Goal: Register for event/course

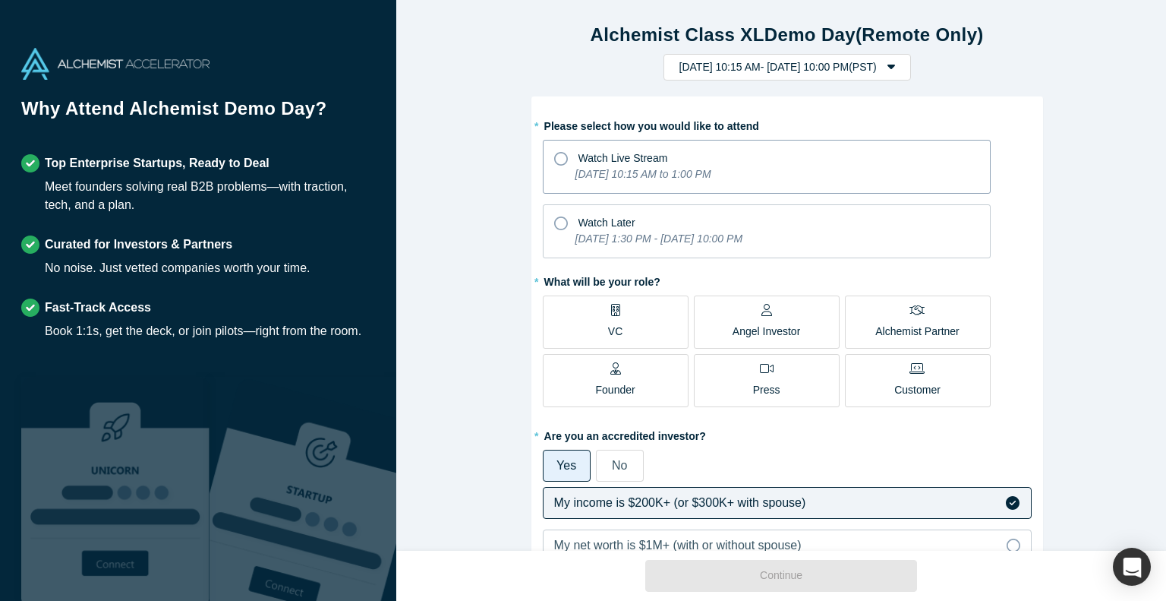
click at [578, 173] on icon "[DATE] 10:15 AM to 1:00 PM" at bounding box center [644, 174] width 136 height 12
click at [0, 0] on input "Watch Live Stream [DATE] 10:15 AM to 1:00 PM" at bounding box center [0, 0] width 0 height 0
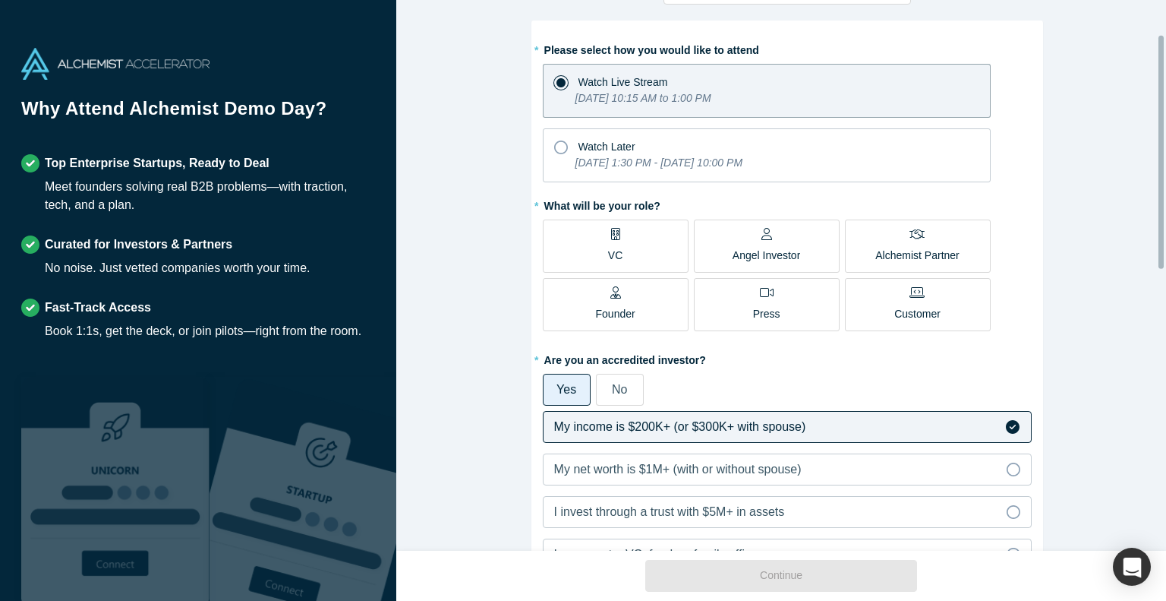
scroll to position [80, 0]
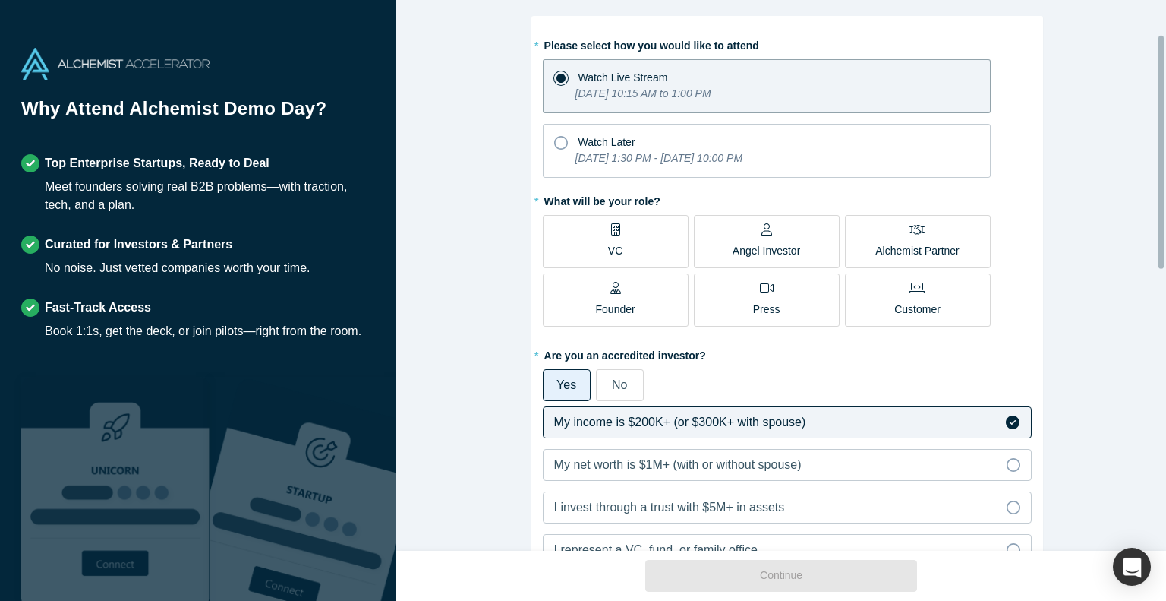
click at [597, 236] on label "VC" at bounding box center [616, 241] width 146 height 53
click at [0, 0] on input "VC" at bounding box center [0, 0] width 0 height 0
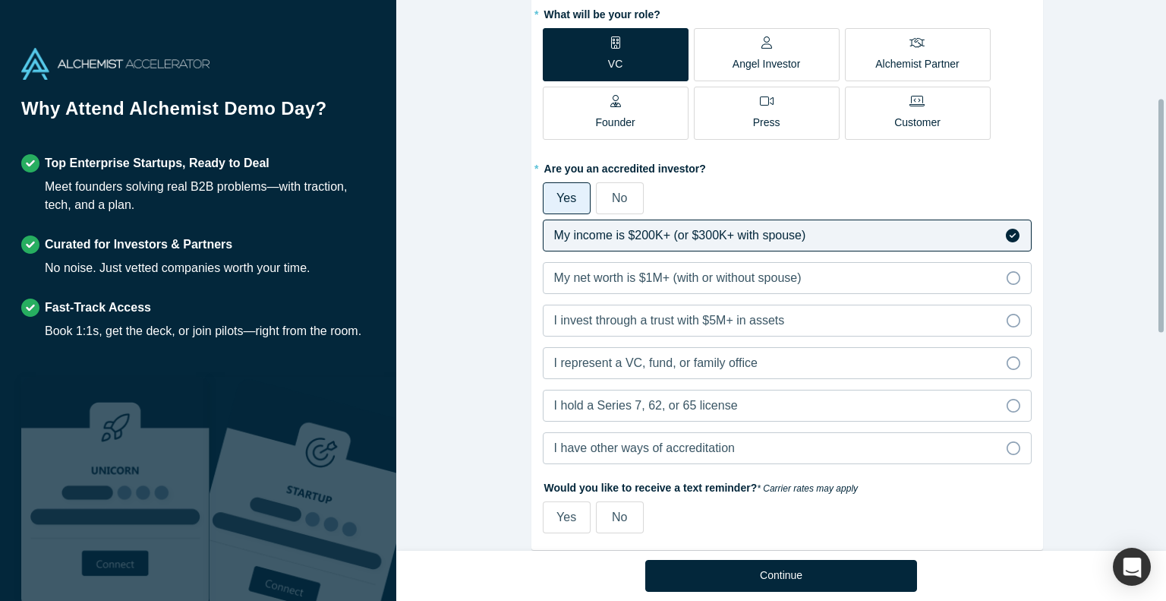
scroll to position [272, 0]
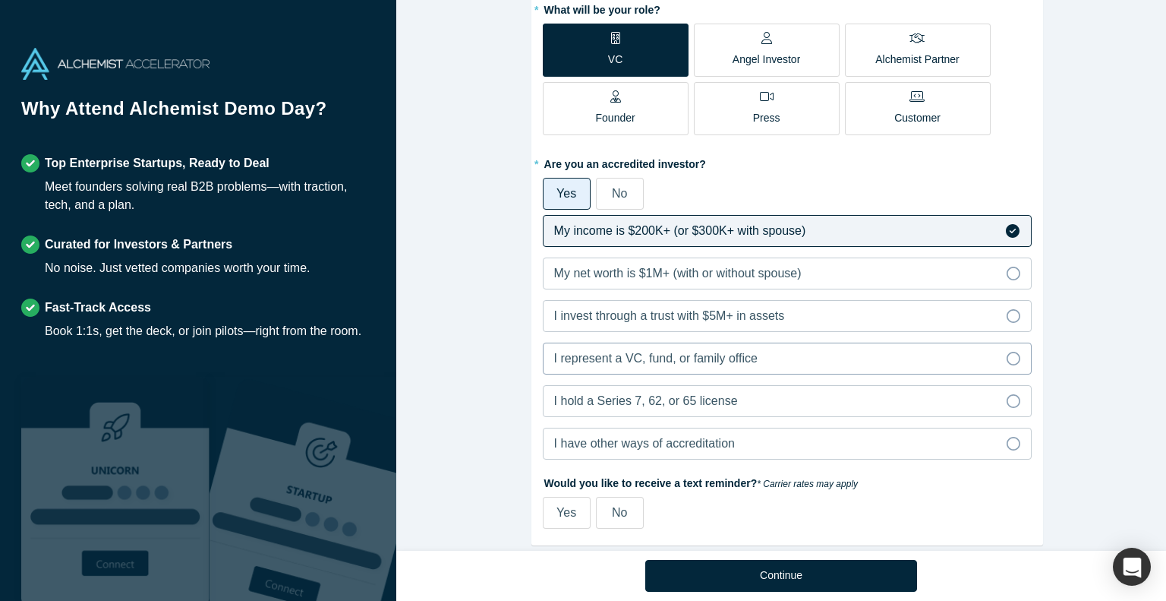
click at [764, 364] on label "I represent a VC, fund, or family office" at bounding box center [787, 358] width 489 height 32
click at [0, 0] on input "I represent a VC, fund, or family office" at bounding box center [0, 0] width 0 height 0
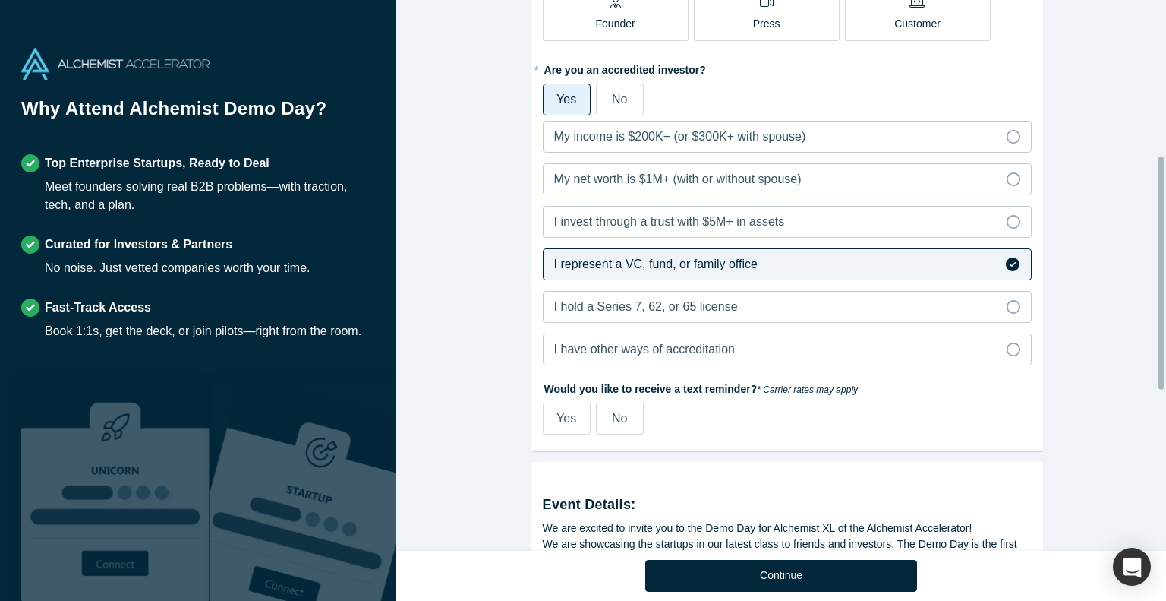
scroll to position [366, 0]
click at [604, 308] on span "I hold a Series 7, 62, or 65 license" at bounding box center [646, 306] width 184 height 13
click at [0, 0] on input "I hold a Series 7, 62, or 65 license" at bounding box center [0, 0] width 0 height 0
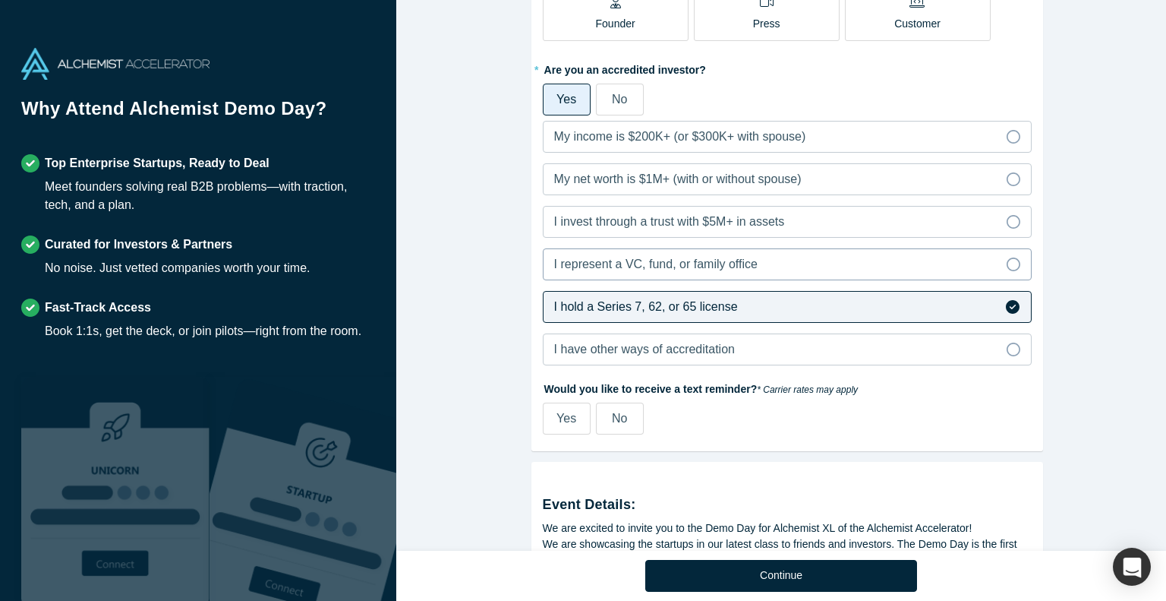
click at [616, 267] on span "I represent a VC, fund, or family office" at bounding box center [656, 263] width 204 height 13
click at [0, 0] on input "I represent a VC, fund, or family office" at bounding box center [0, 0] width 0 height 0
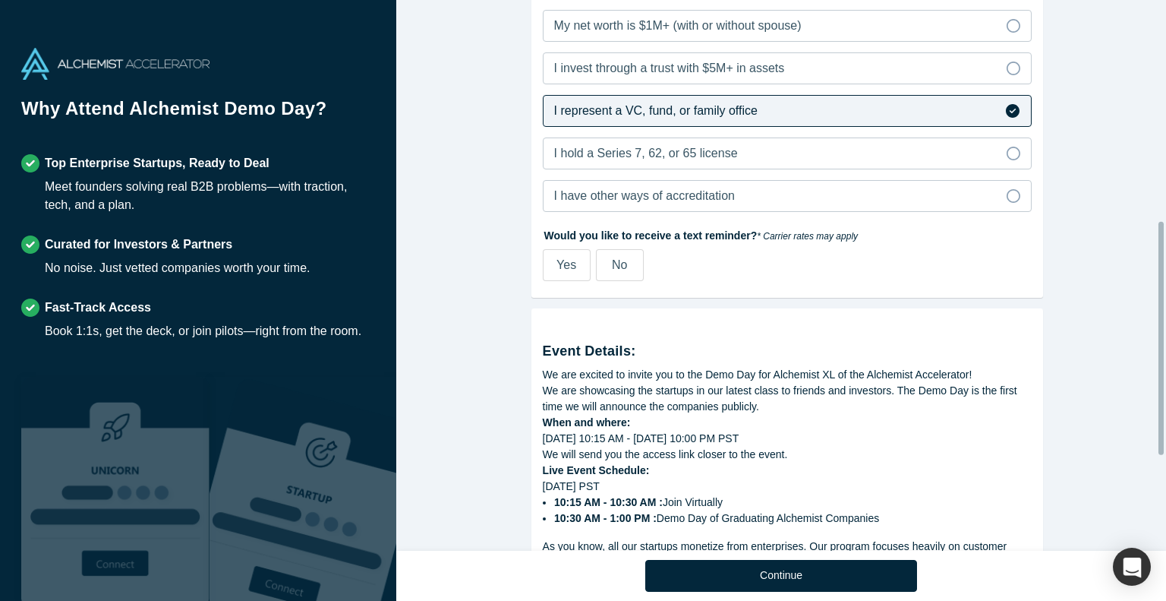
scroll to position [522, 0]
click at [563, 267] on span "Yes" at bounding box center [567, 262] width 20 height 13
click at [0, 0] on input "Yes" at bounding box center [0, 0] width 0 height 0
select select "US"
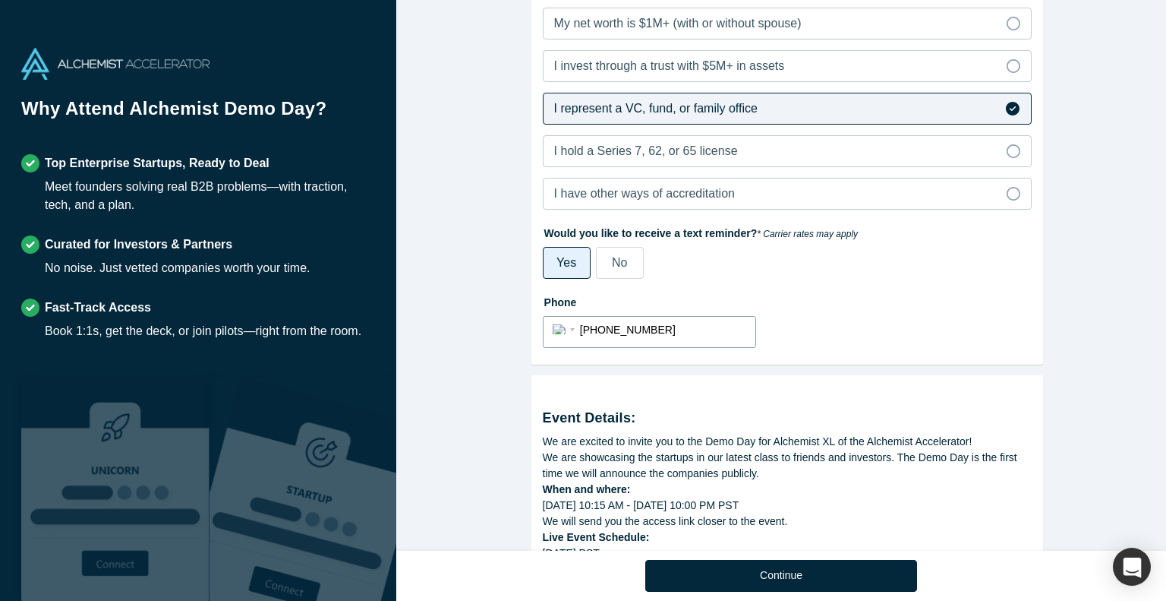
click at [619, 330] on input "[PHONE_NUMBER]" at bounding box center [663, 330] width 166 height 22
drag, startPoint x: 662, startPoint y: 327, endPoint x: 589, endPoint y: 330, distance: 72.9
click at [589, 330] on input "[PHONE_NUMBER]" at bounding box center [663, 330] width 166 height 22
type input "[PHONE_NUMBER]"
click at [718, 473] on div "We are showcasing the startups in our latest class to friends and investors. Th…" at bounding box center [787, 466] width 489 height 32
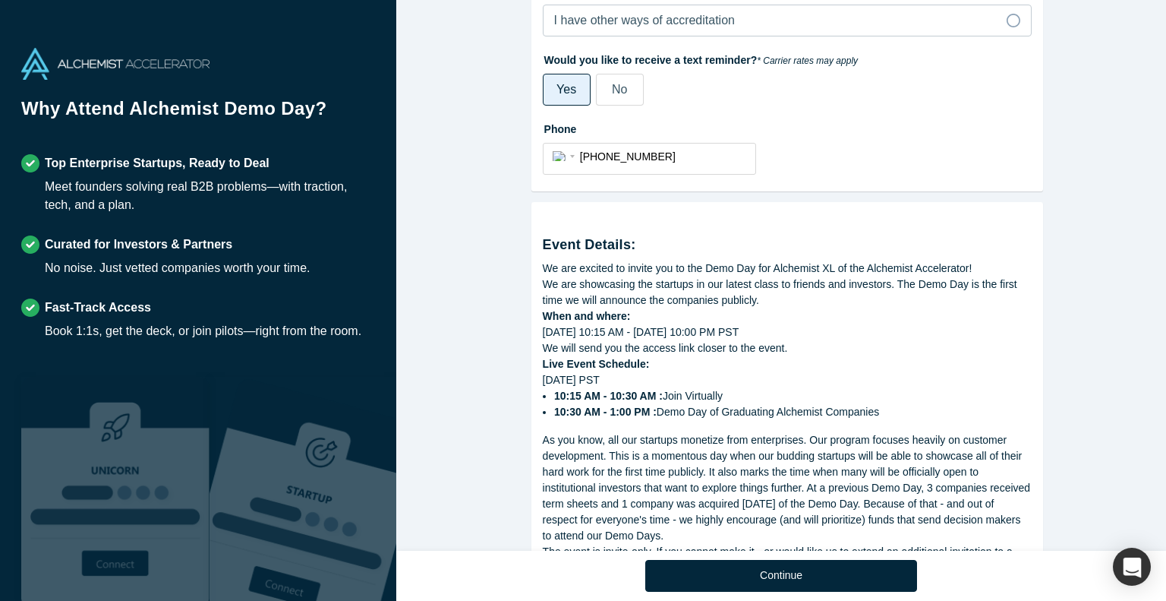
scroll to position [815, 0]
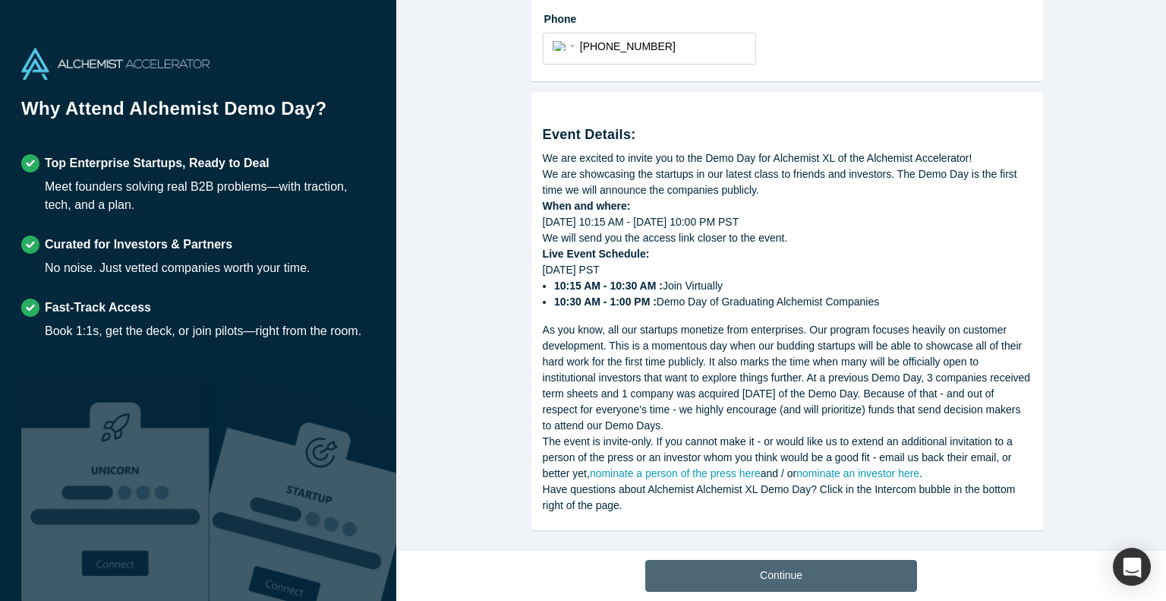
click at [747, 576] on button "Continue" at bounding box center [781, 576] width 272 height 32
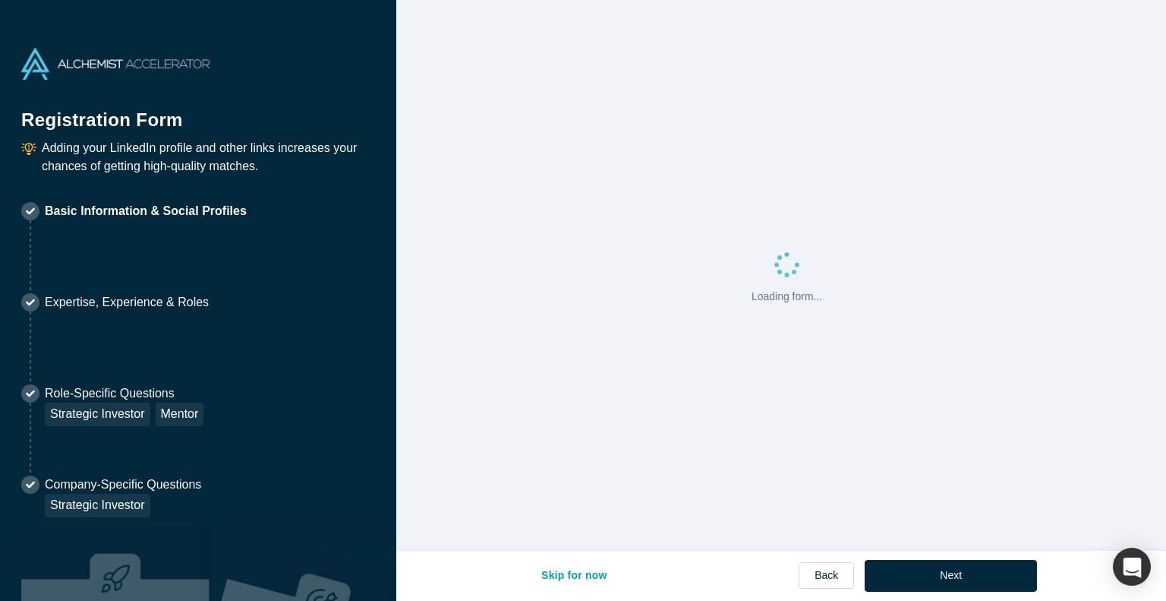
select select "US"
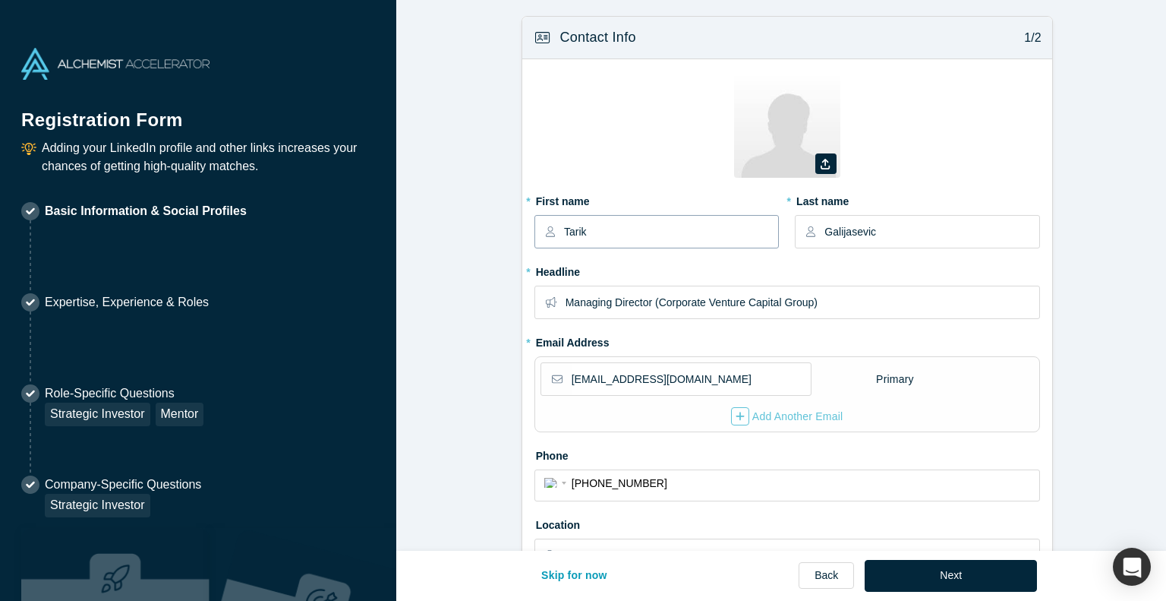
click at [614, 236] on input "Tarik" at bounding box center [670, 232] width 213 height 32
drag, startPoint x: 614, startPoint y: 236, endPoint x: 626, endPoint y: 236, distance: 12.9
click at [626, 236] on input "Tarik" at bounding box center [670, 232] width 213 height 32
type input "Adi"
type input "[PERSON_NAME]"
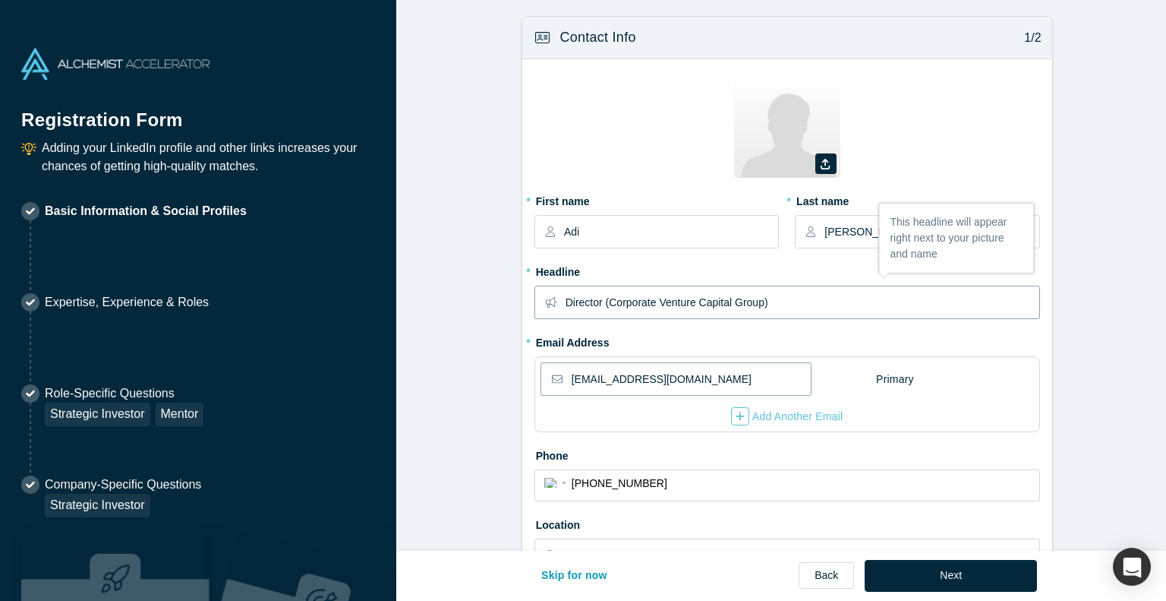
type input "Director (Corporate Venture Capital Group)"
click at [653, 374] on input "[EMAIL_ADDRESS][DOMAIN_NAME]" at bounding box center [691, 379] width 238 height 32
type input "[EMAIL_ADDRESS][PERSON_NAME][DOMAIN_NAME]"
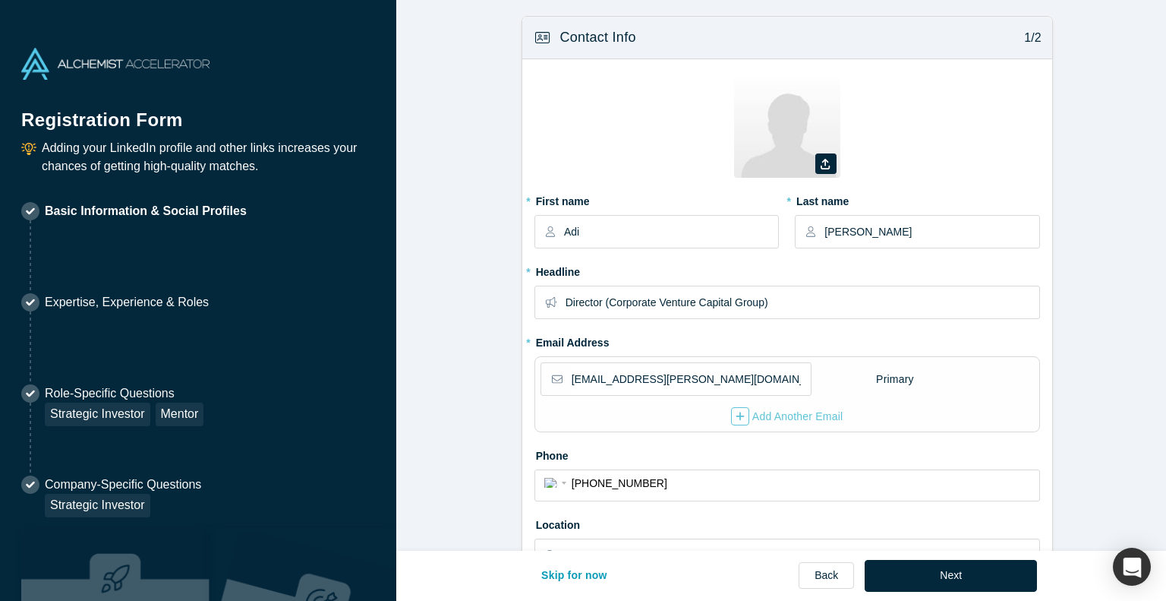
click at [1079, 406] on form "Contact Info 1/2 Zoom Save Remove Upload New * First name Adi * Last name [PERS…" at bounding box center [786, 490] width 781 height 948
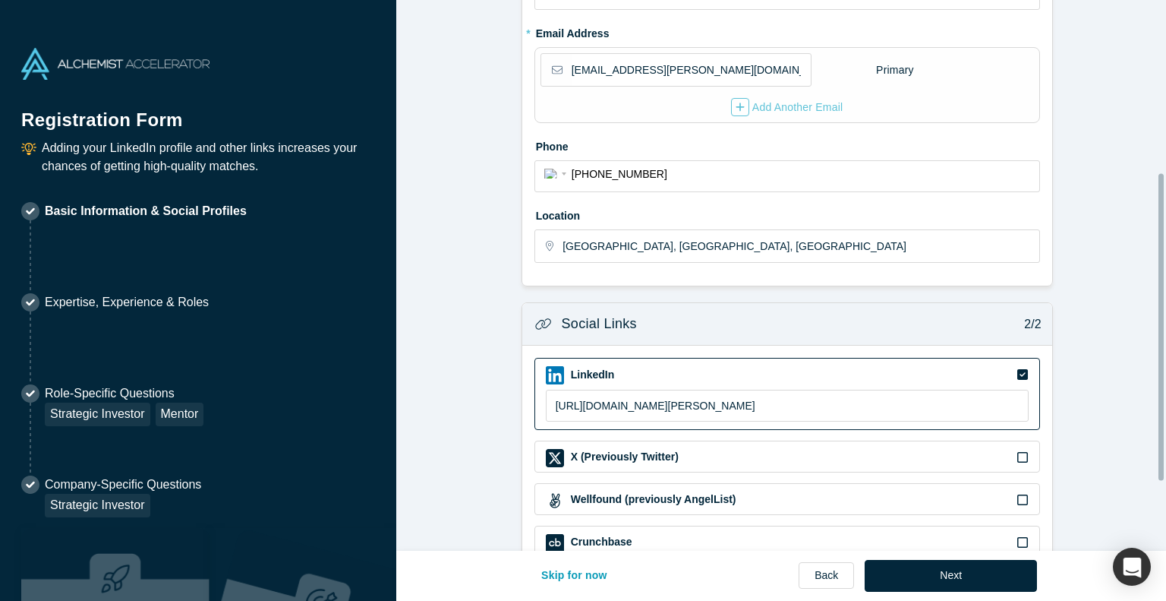
scroll to position [310, 0]
click at [735, 235] on input "[GEOGRAPHIC_DATA], [GEOGRAPHIC_DATA], [GEOGRAPHIC_DATA]" at bounding box center [800, 245] width 475 height 32
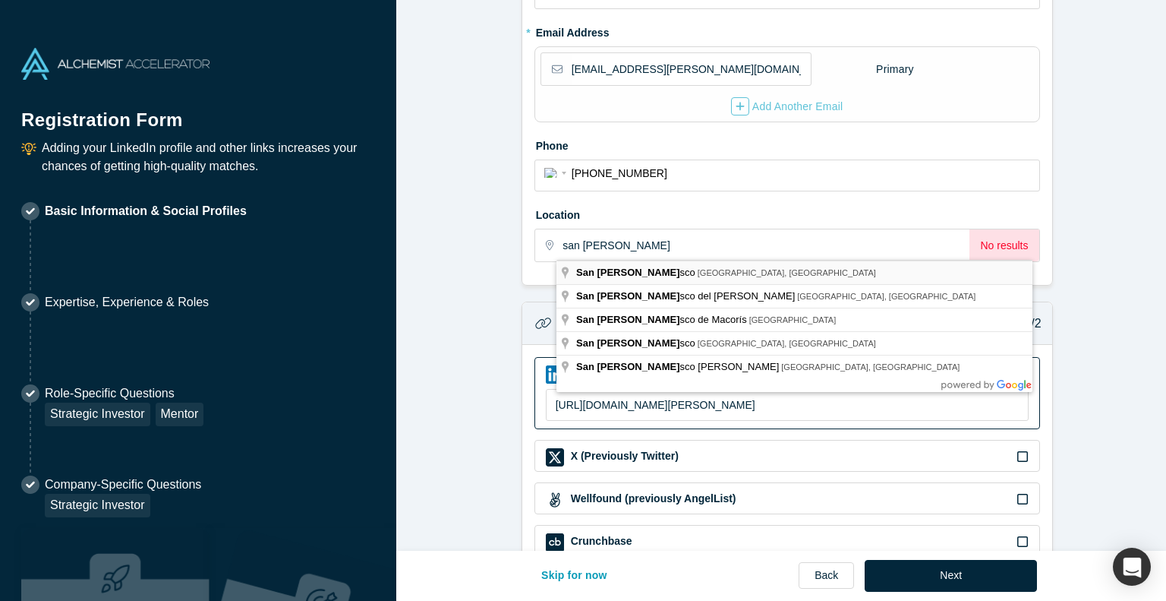
type input "[GEOGRAPHIC_DATA], [GEOGRAPHIC_DATA], [GEOGRAPHIC_DATA]"
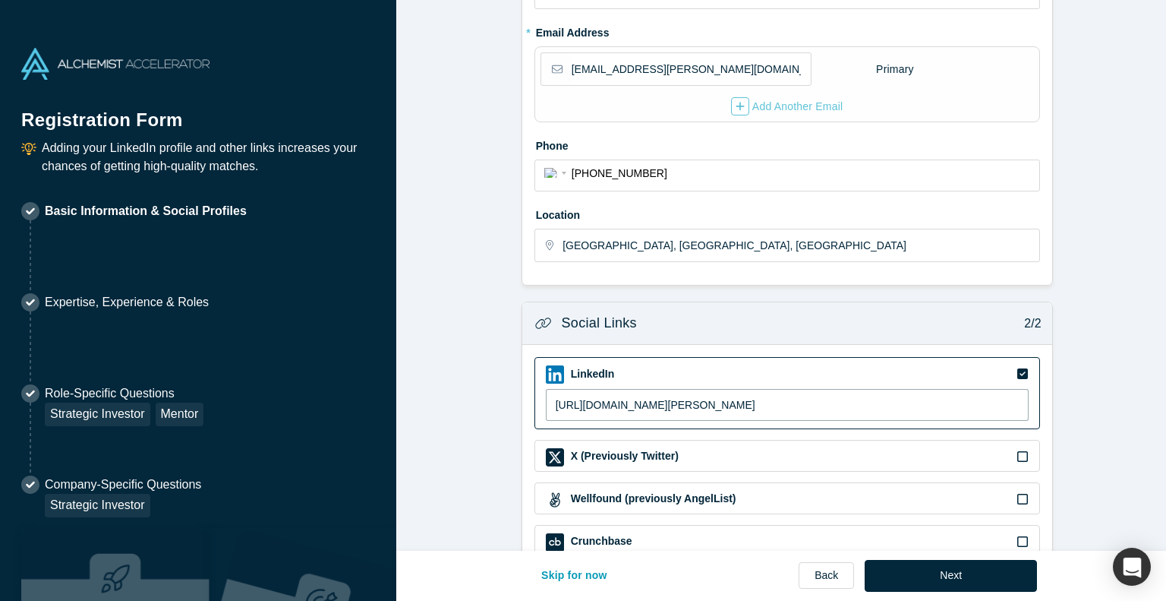
click at [671, 402] on input "[URL][DOMAIN_NAME][PERSON_NAME]" at bounding box center [787, 405] width 483 height 32
paste input "[DOMAIN_NAME][URL][PERSON_NAME]"
type input "[URL][DOMAIN_NAME][PERSON_NAME]"
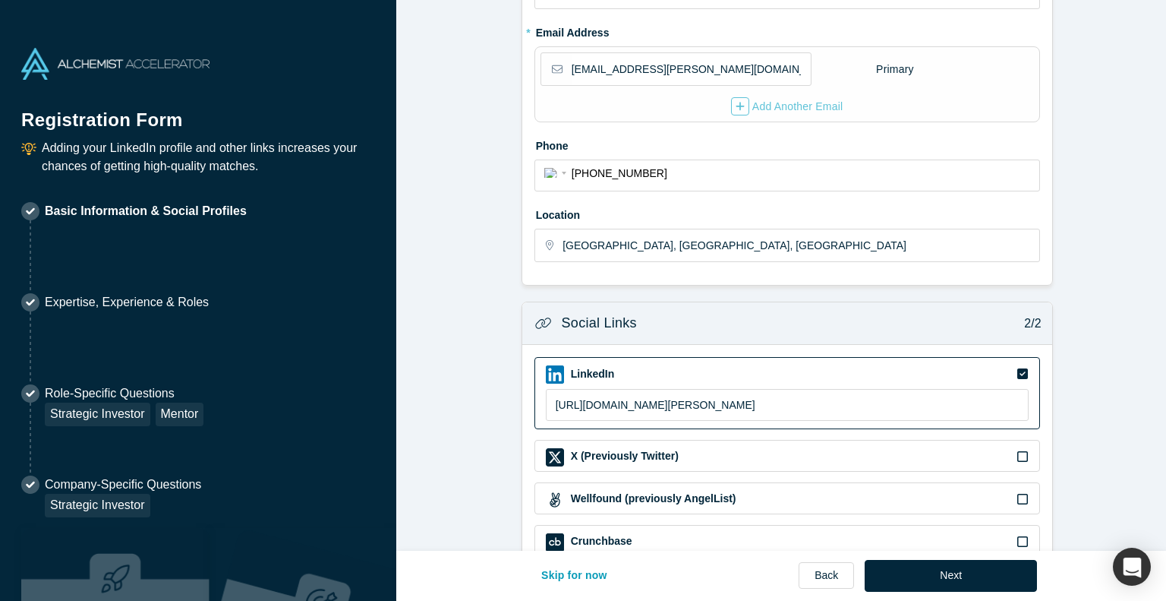
click at [466, 415] on form "Contact Info 1/2 Zoom Save Remove Upload New * First name Adi * Last name [PERS…" at bounding box center [786, 180] width 781 height 948
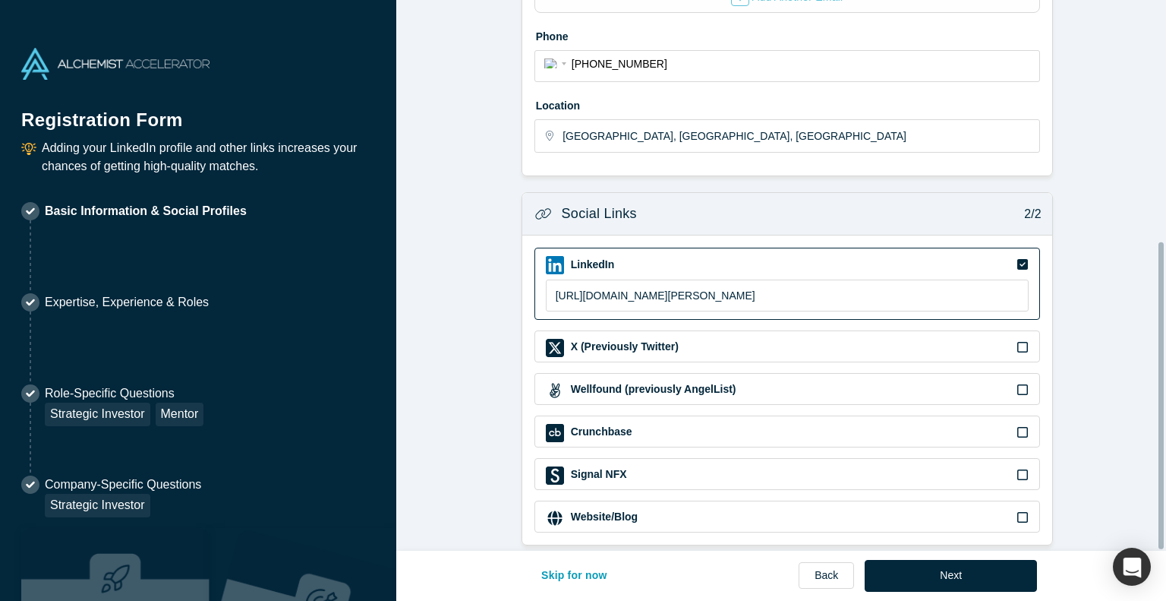
scroll to position [432, 0]
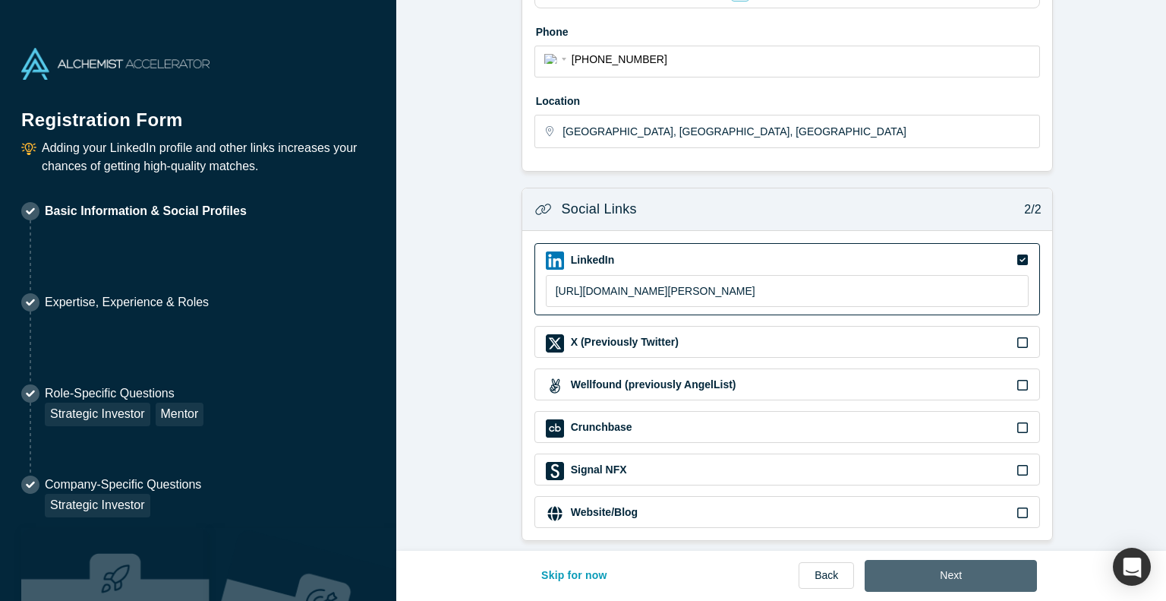
click at [905, 573] on button "Next" at bounding box center [951, 576] width 172 height 32
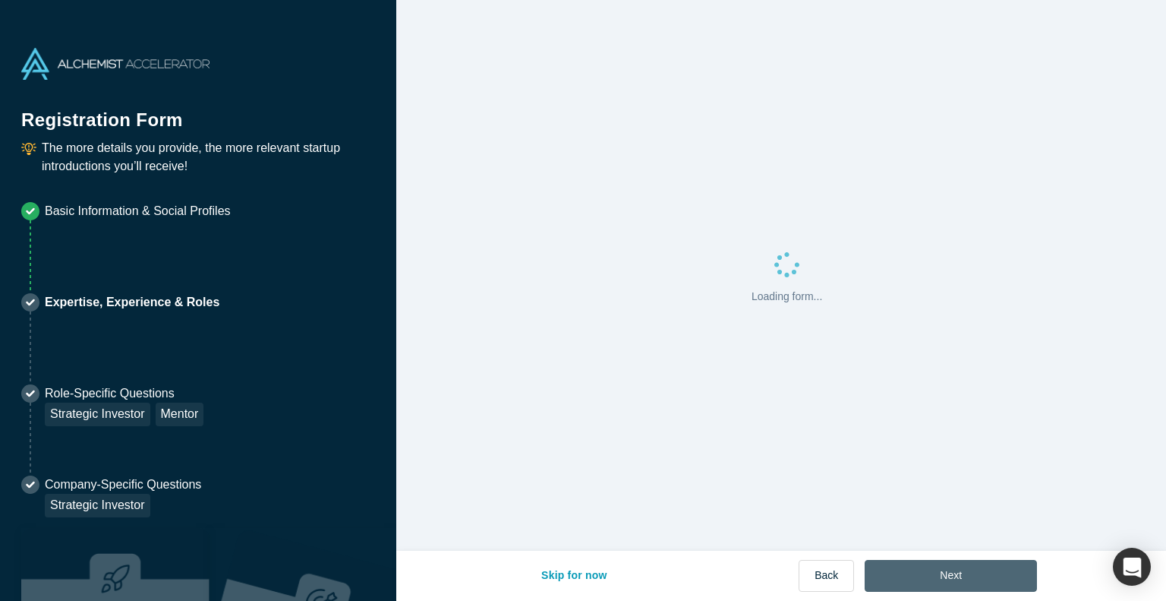
scroll to position [0, 0]
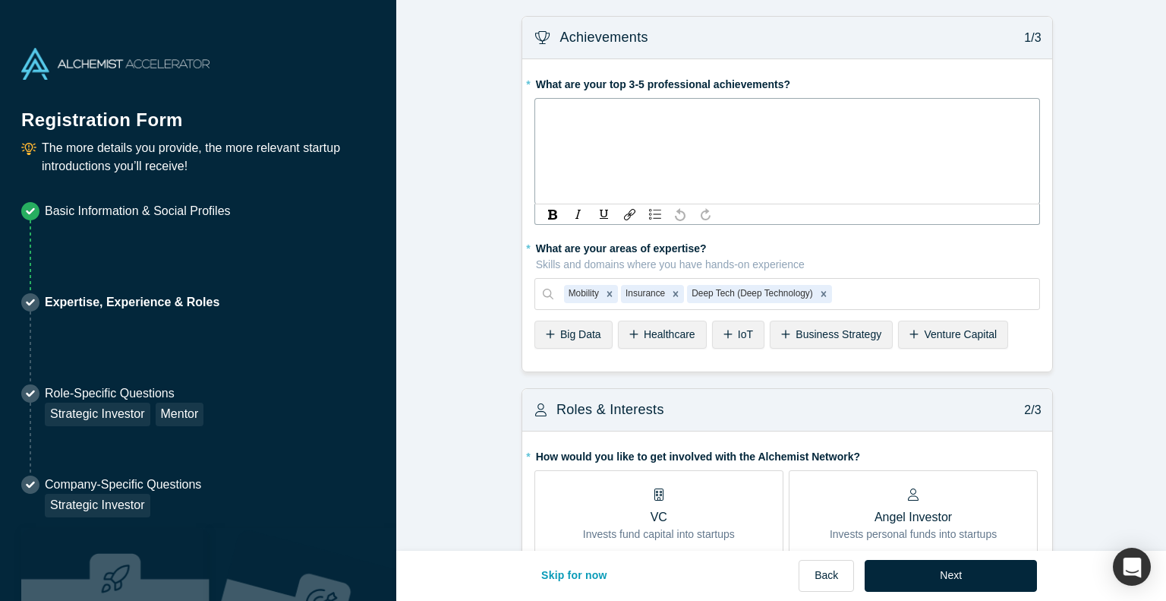
click at [671, 110] on div "rdw-editor" at bounding box center [787, 111] width 485 height 16
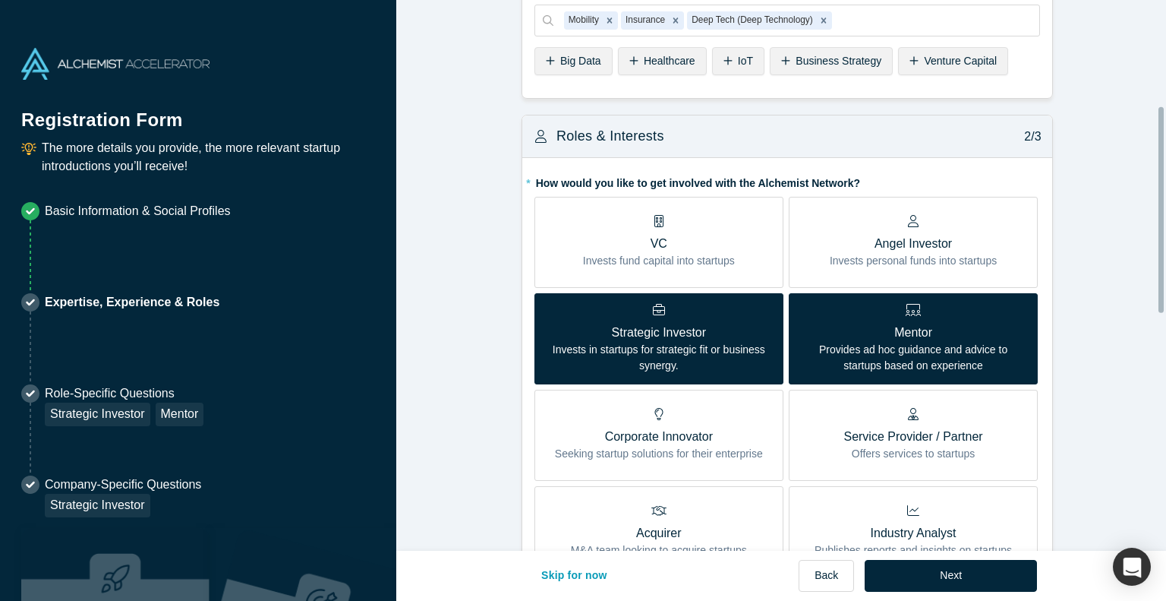
scroll to position [290, 0]
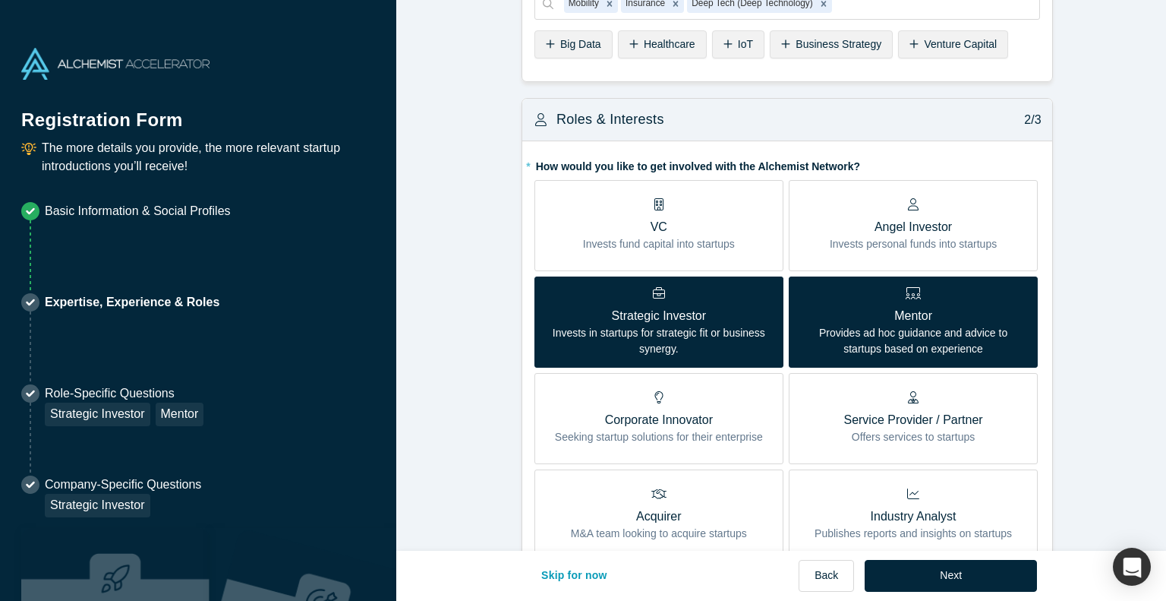
click at [718, 207] on div "VC Invests fund capital into startups" at bounding box center [659, 225] width 152 height 54
click at [0, 0] on input "VC Invests fund capital into startups" at bounding box center [0, 0] width 0 height 0
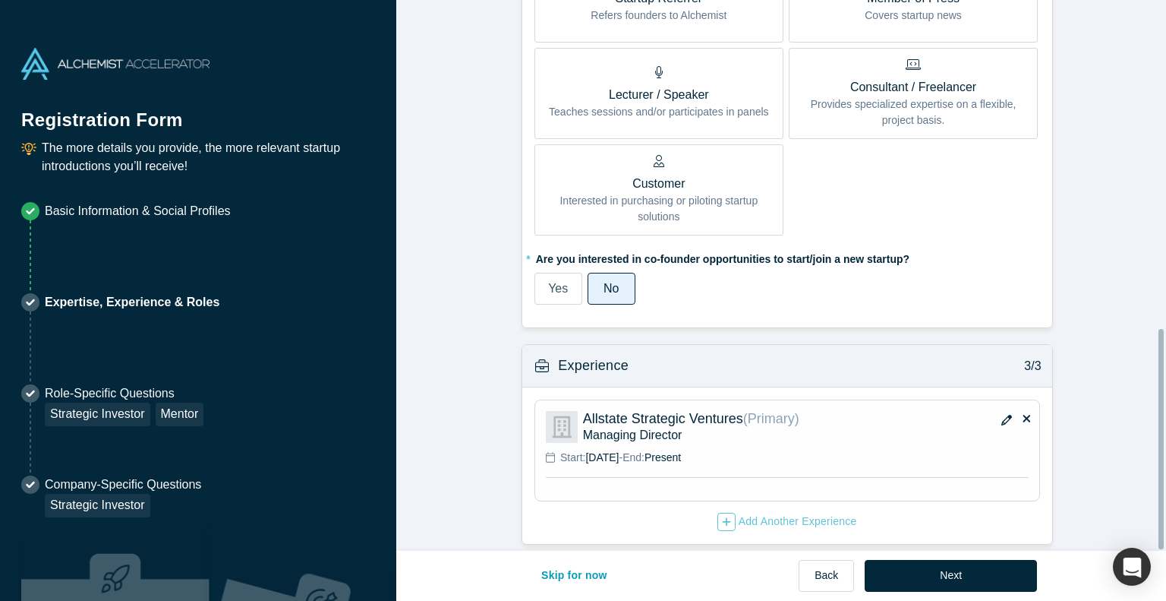
scroll to position [820, 0]
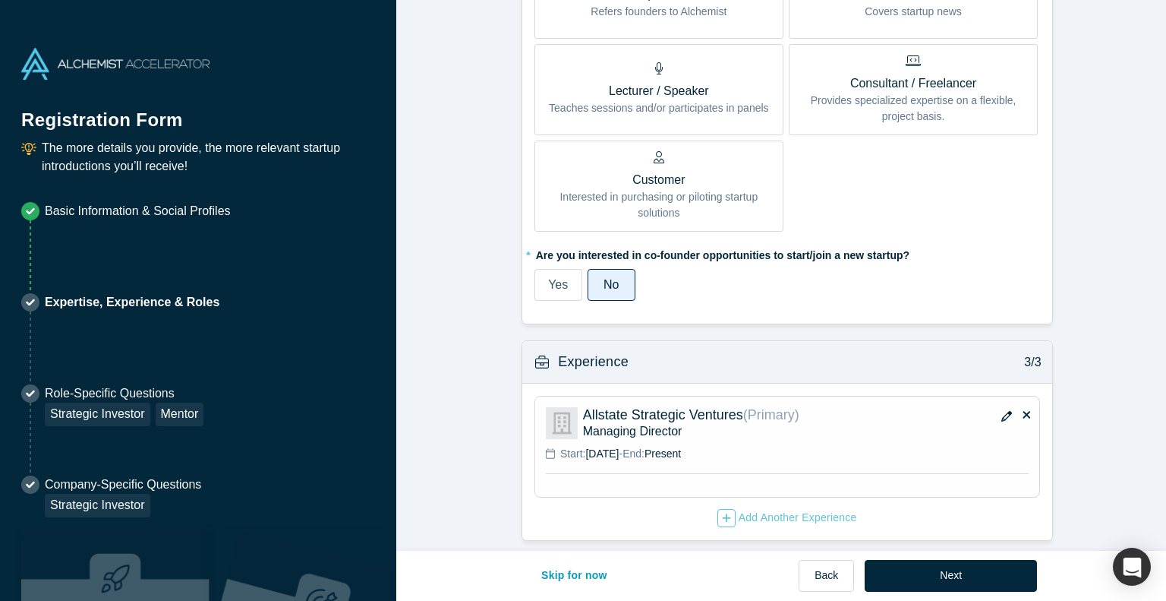
click at [996, 406] on button "button" at bounding box center [1007, 416] width 23 height 21
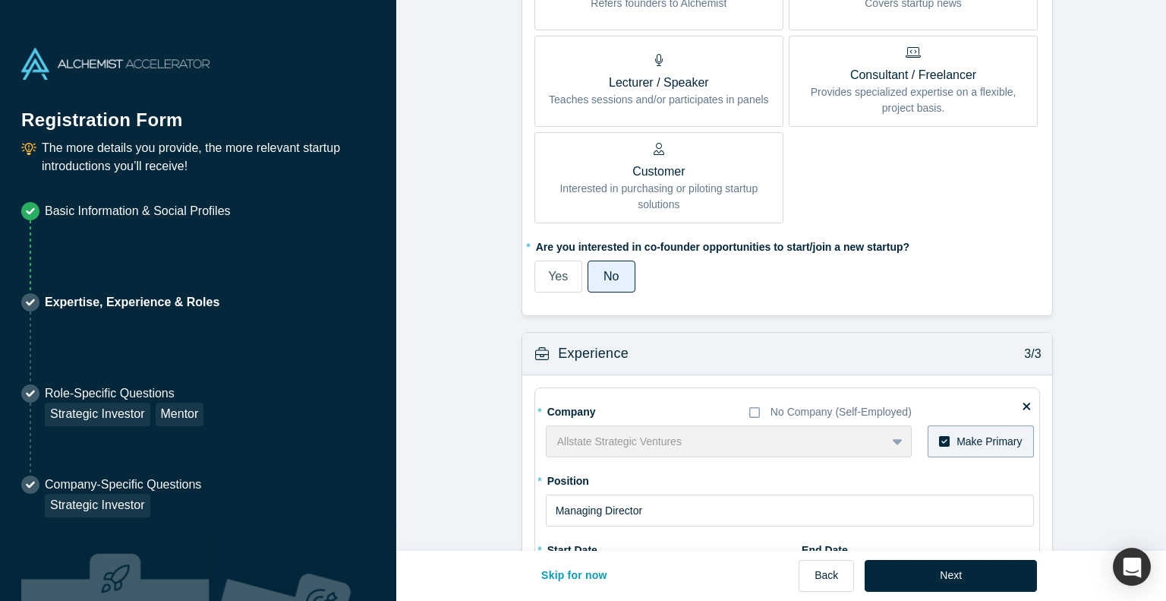
scroll to position [926, 0]
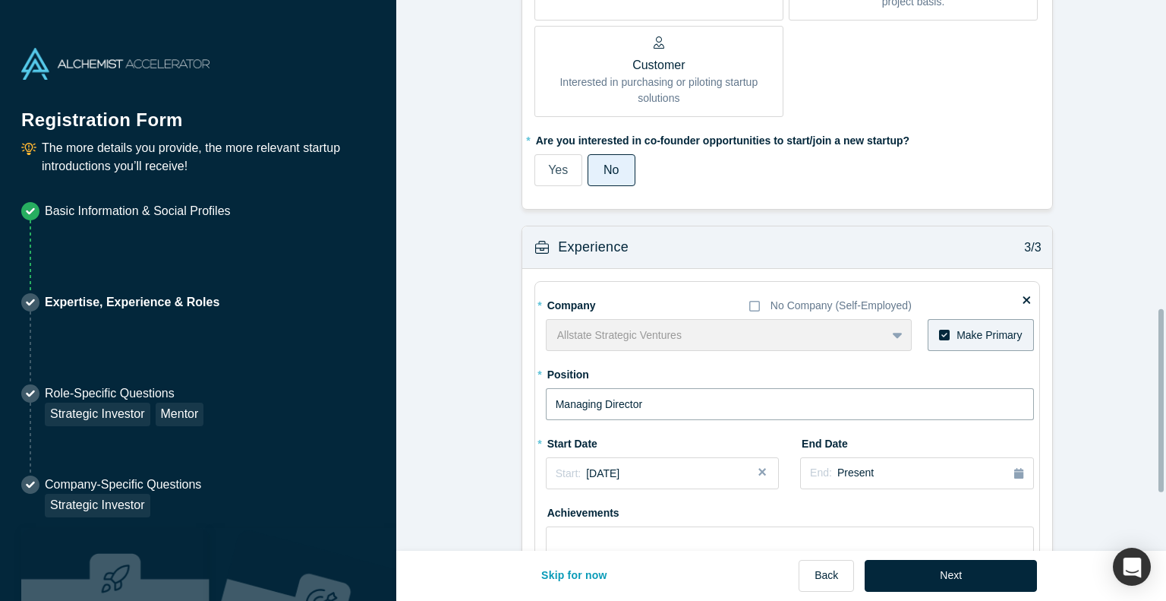
click at [573, 396] on input "Managing Director" at bounding box center [790, 404] width 488 height 32
type input "Director"
click at [617, 470] on span "[DATE]" at bounding box center [602, 473] width 33 height 12
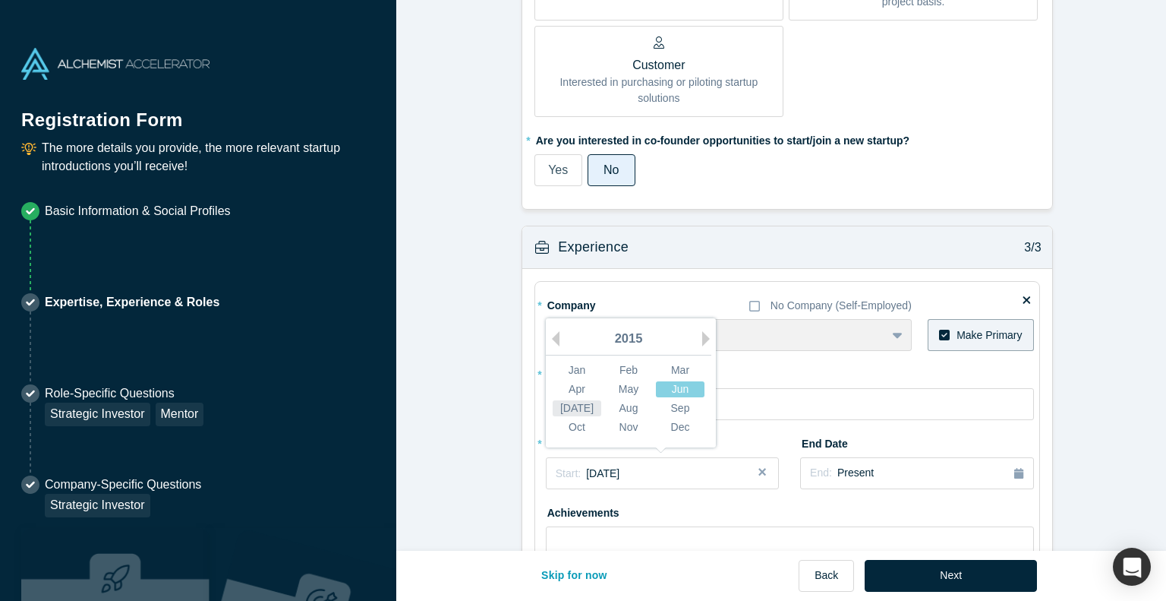
click at [574, 403] on div "[DATE]" at bounding box center [577, 408] width 49 height 16
click at [642, 467] on div "Start: [DATE]" at bounding box center [662, 473] width 213 height 16
click at [702, 334] on button "Next Year" at bounding box center [709, 338] width 15 height 15
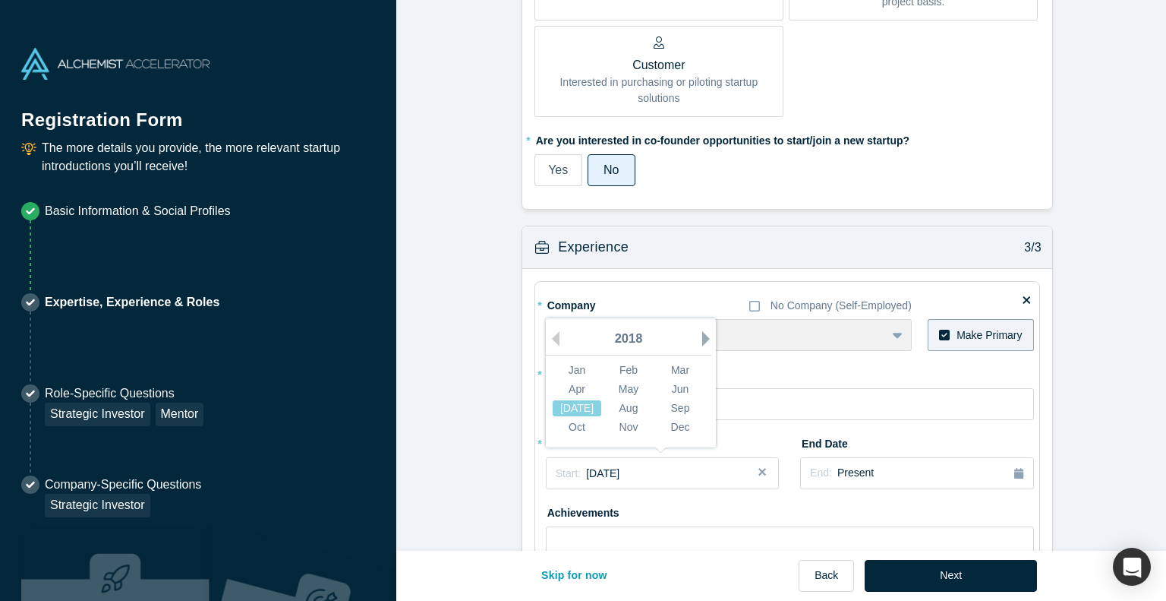
click at [702, 334] on button "Next Year" at bounding box center [709, 338] width 15 height 15
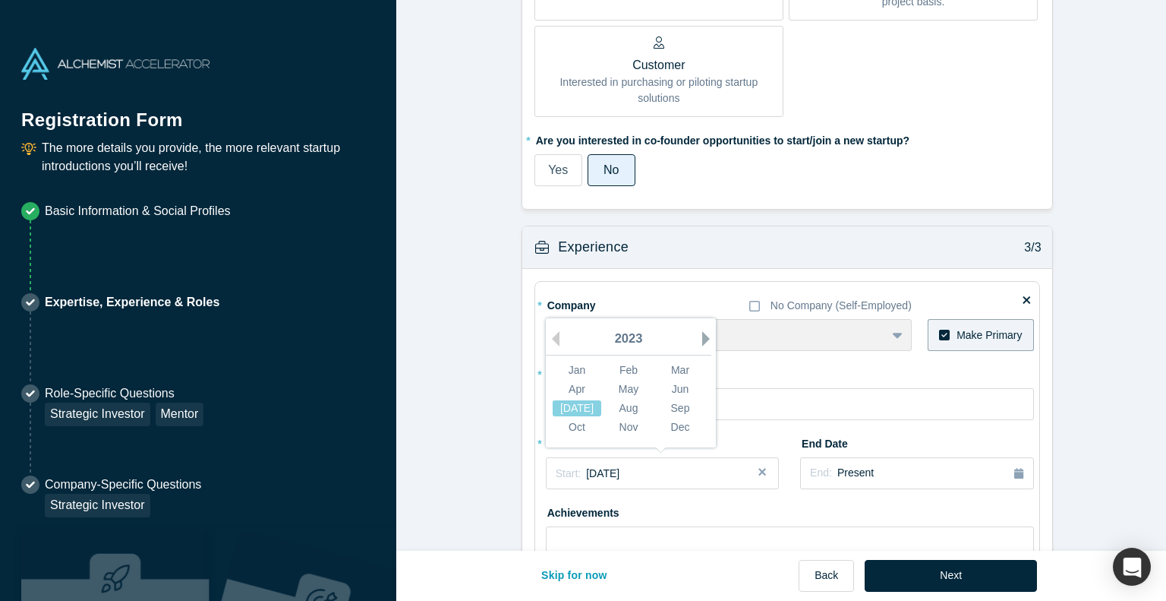
click at [702, 334] on button "Next Year" at bounding box center [709, 338] width 15 height 15
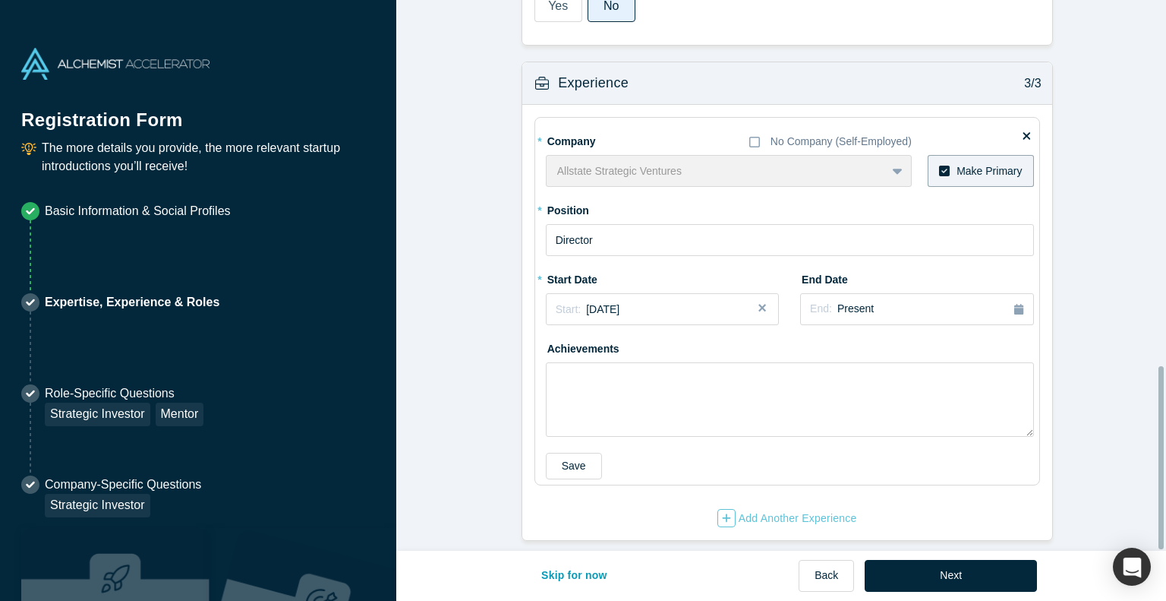
scroll to position [1100, 0]
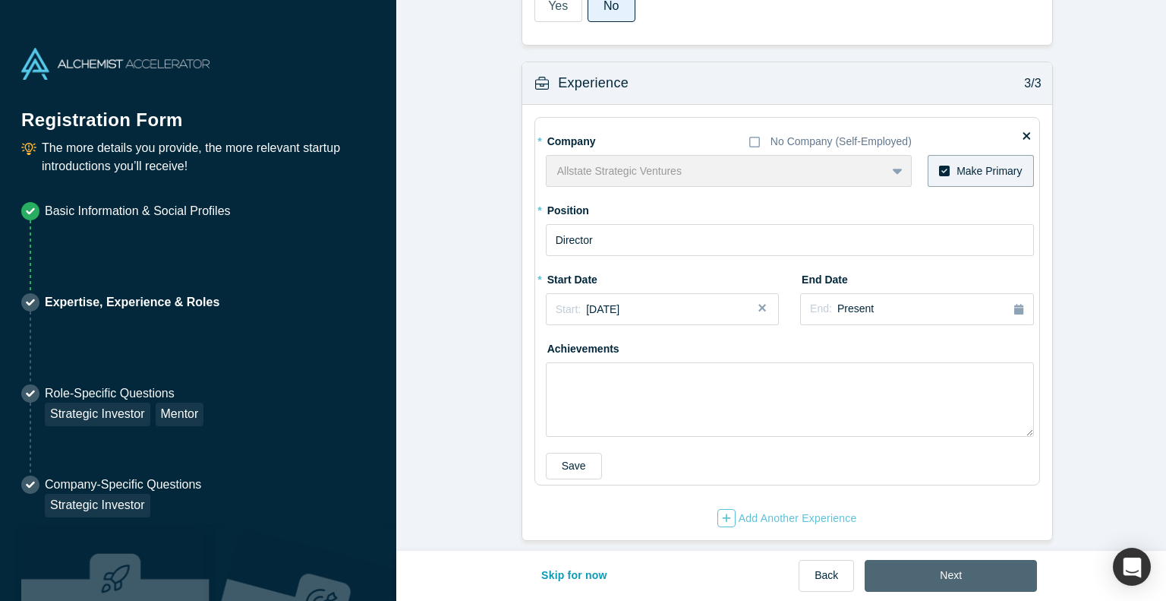
click at [975, 576] on button "Next" at bounding box center [951, 576] width 172 height 32
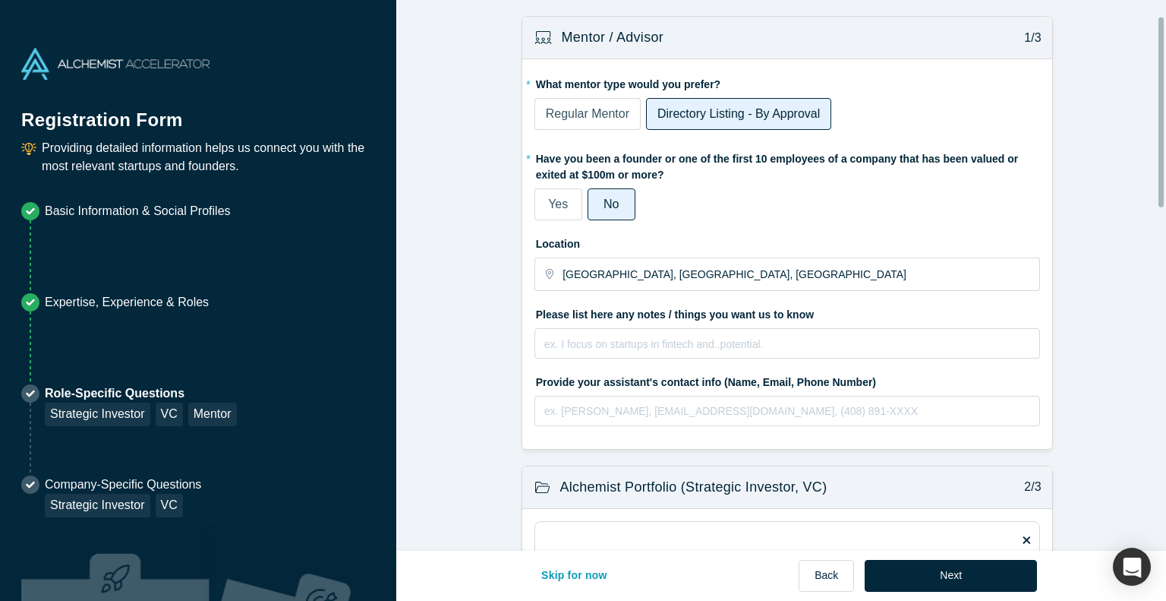
scroll to position [87, 0]
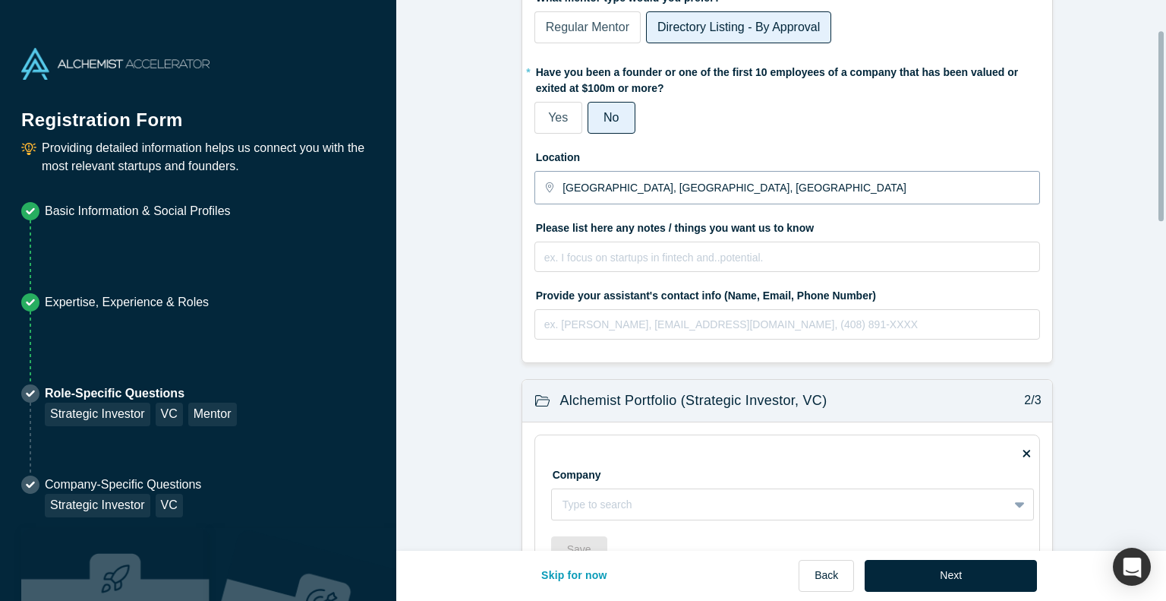
click at [647, 188] on input "[GEOGRAPHIC_DATA], [GEOGRAPHIC_DATA], [GEOGRAPHIC_DATA]" at bounding box center [800, 188] width 475 height 32
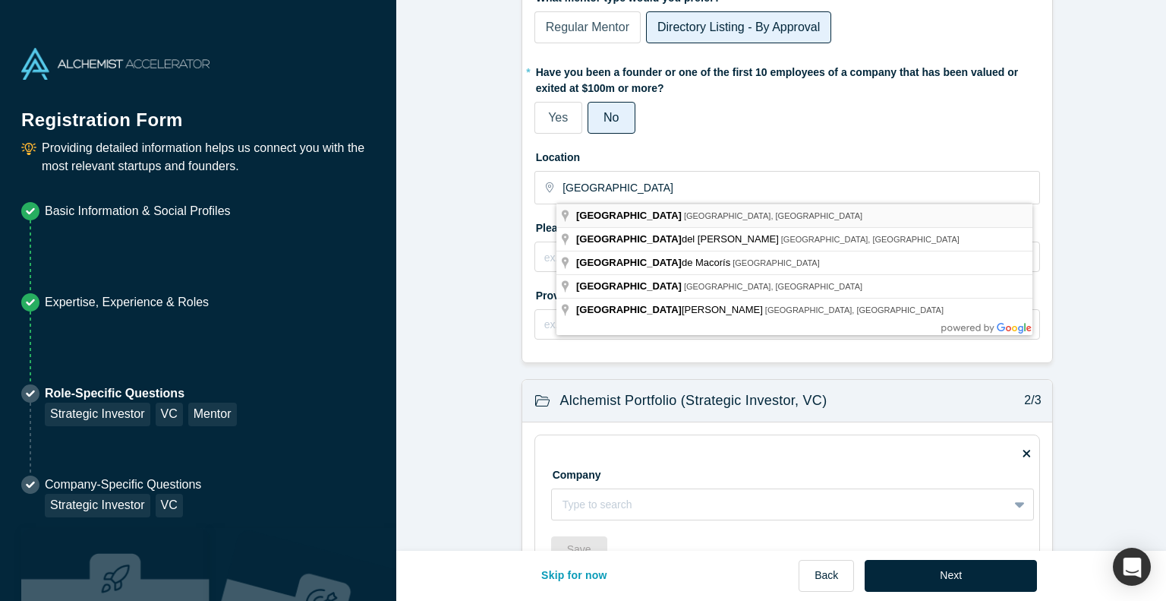
type input "[GEOGRAPHIC_DATA], [GEOGRAPHIC_DATA], [GEOGRAPHIC_DATA]"
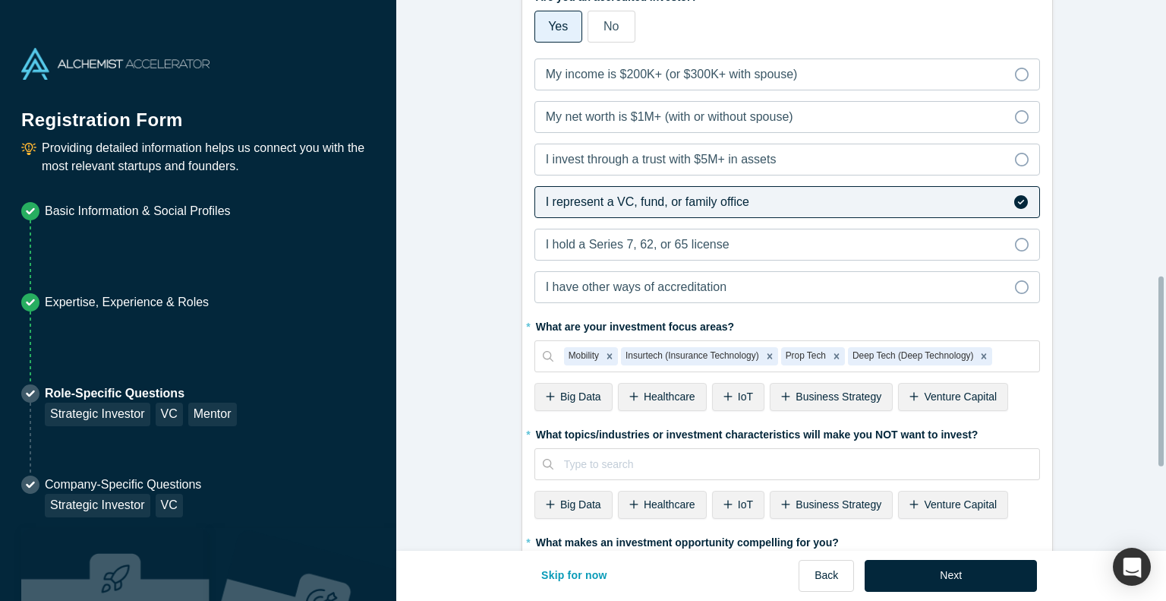
scroll to position [1040, 0]
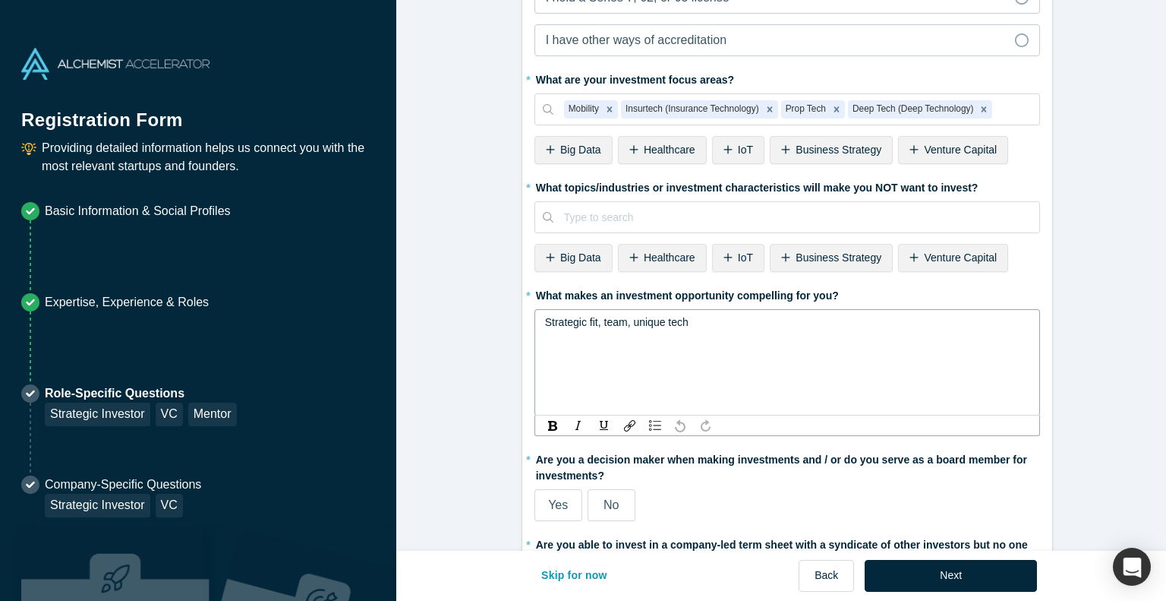
click at [692, 319] on div "Strategic fit, team, unique tech" at bounding box center [787, 322] width 485 height 16
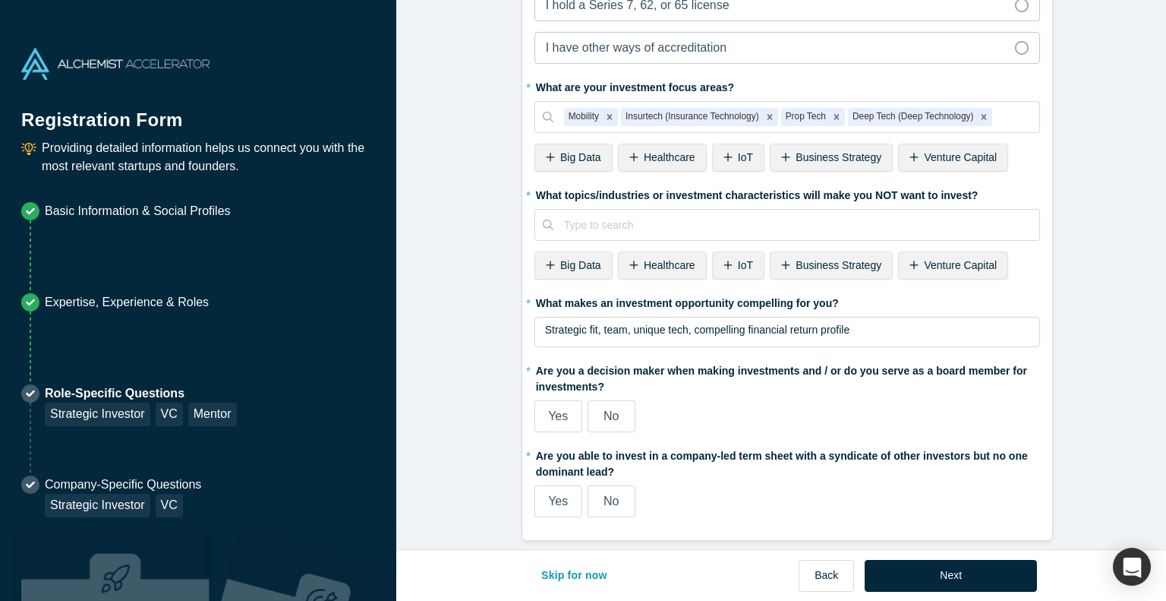
click at [559, 494] on span "Yes" at bounding box center [558, 500] width 20 height 13
click at [0, 0] on input "Yes" at bounding box center [0, 0] width 0 height 0
click at [557, 409] on span "Yes" at bounding box center [558, 415] width 20 height 13
click at [0, 0] on input "Yes" at bounding box center [0, 0] width 0 height 0
click at [611, 409] on span "No" at bounding box center [611, 415] width 15 height 13
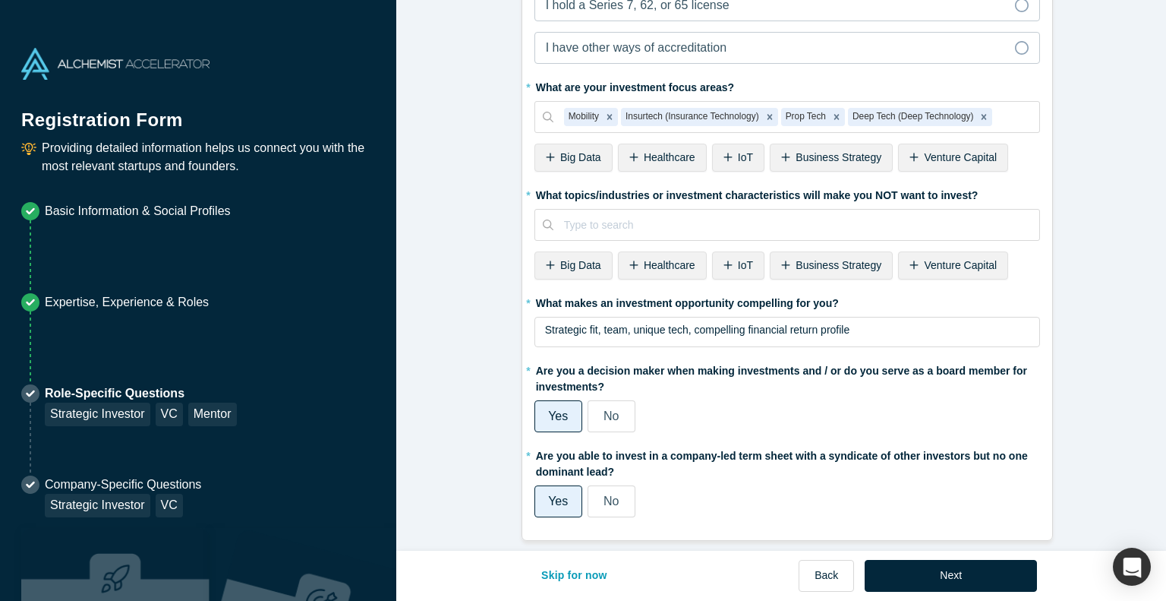
click at [0, 0] on input "No" at bounding box center [0, 0] width 0 height 0
click at [555, 409] on span "Yes" at bounding box center [558, 415] width 20 height 13
click at [0, 0] on input "Yes" at bounding box center [0, 0] width 0 height 0
click at [951, 570] on button "Next" at bounding box center [951, 576] width 172 height 32
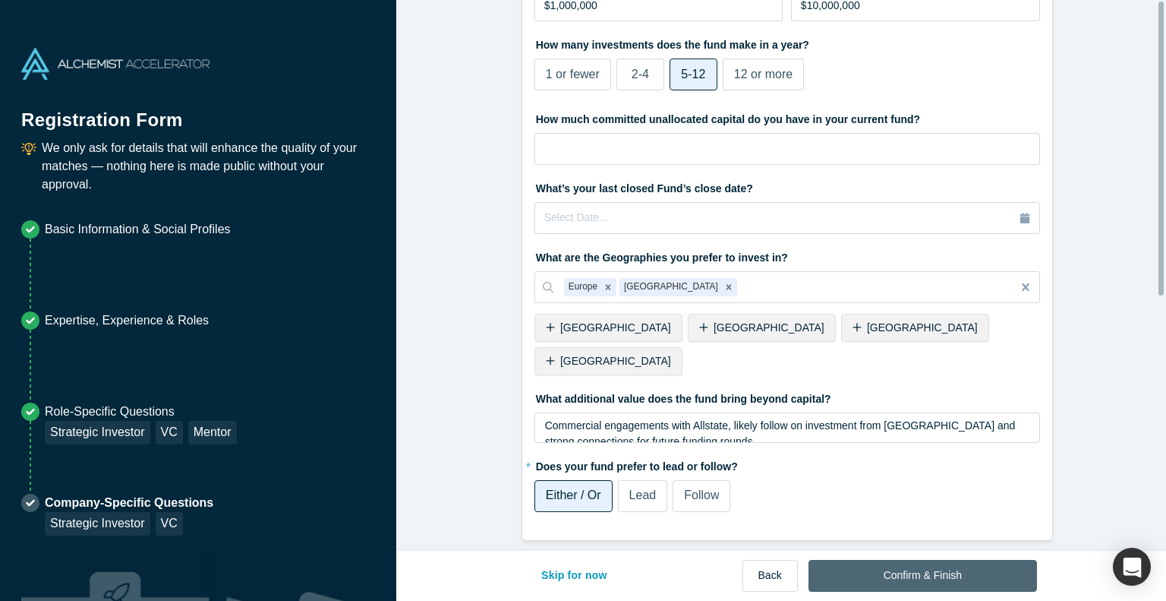
scroll to position [0, 0]
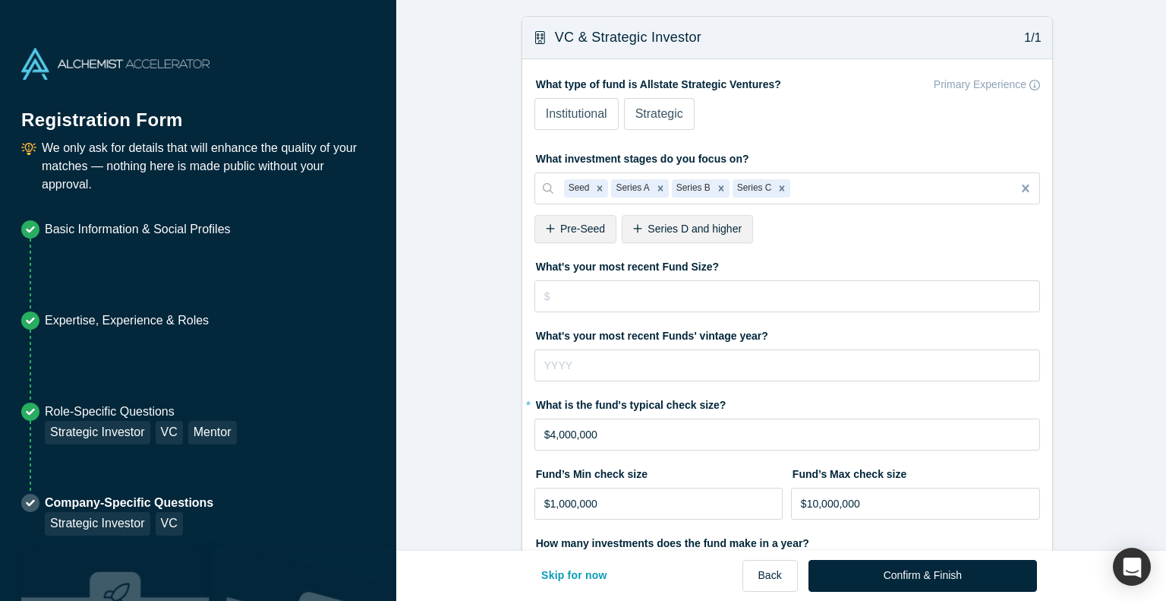
click at [669, 115] on span "Strategic" at bounding box center [660, 113] width 48 height 13
click at [0, 0] on input "Strategic" at bounding box center [0, 0] width 0 height 0
click at [712, 230] on span "Series D and higher" at bounding box center [695, 228] width 94 height 12
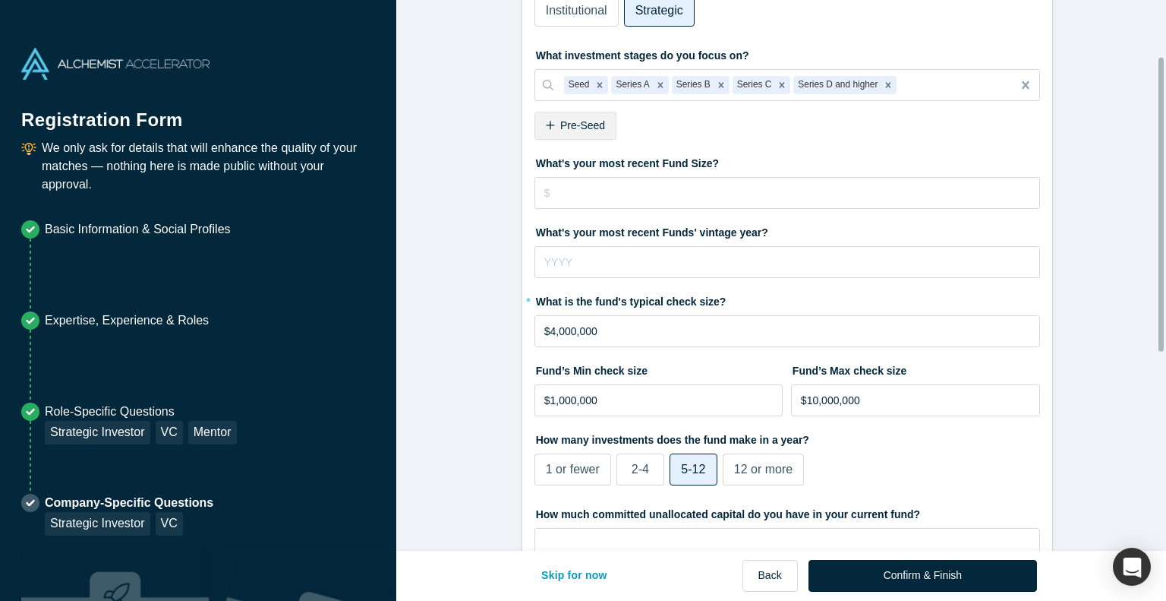
scroll to position [106, 0]
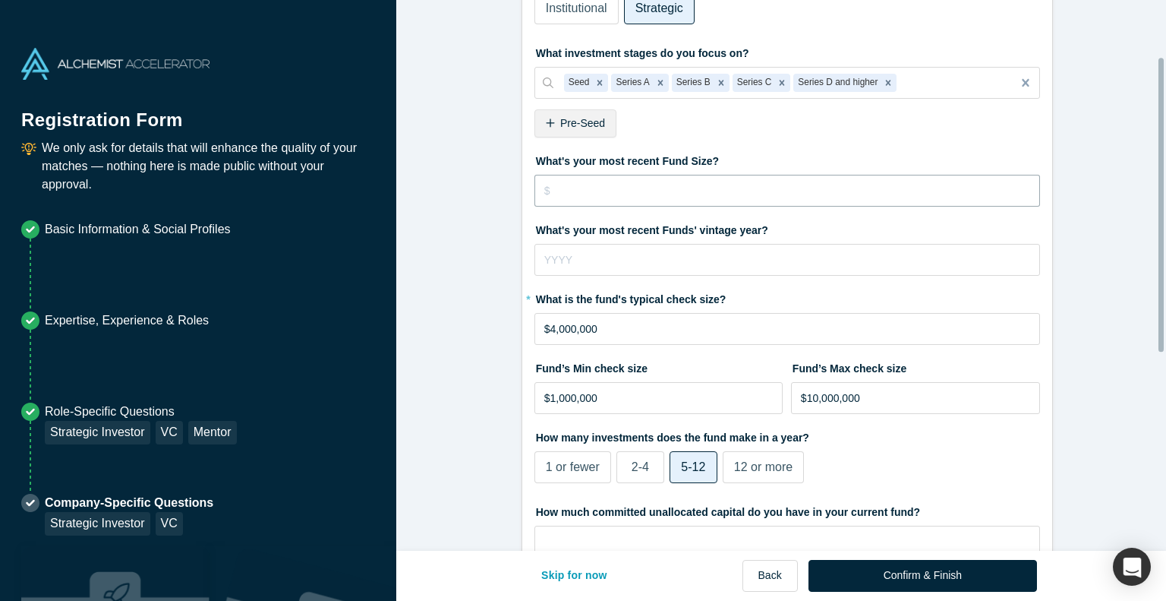
click at [606, 187] on input "tel" at bounding box center [788, 191] width 506 height 32
type input "$200"
click at [596, 251] on input "tel" at bounding box center [788, 260] width 506 height 32
click at [580, 188] on input "$200" at bounding box center [788, 191] width 506 height 32
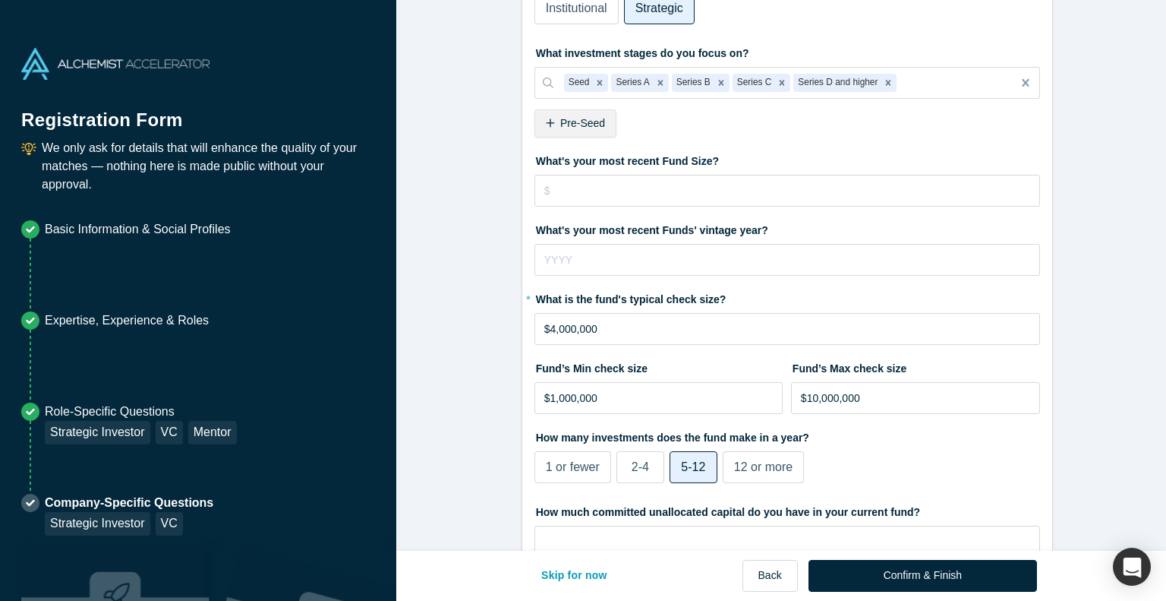
click at [450, 295] on form "VC & Strategic Investor 1/1 What type of fund is Allstate Strategic Ventures? P…" at bounding box center [786, 421] width 781 height 1023
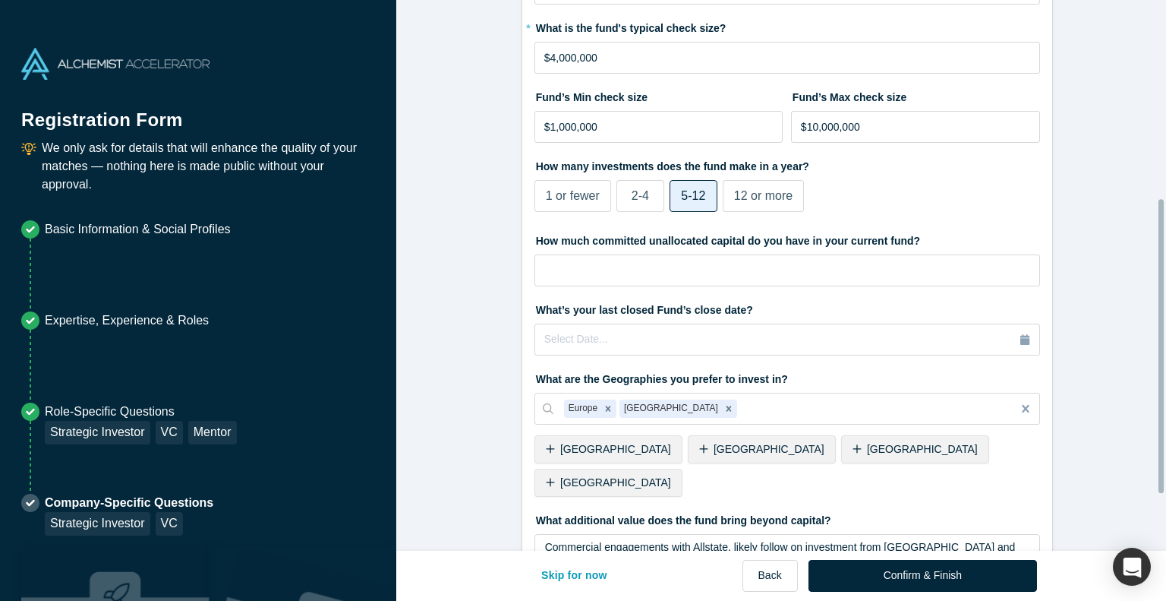
scroll to position [386, 0]
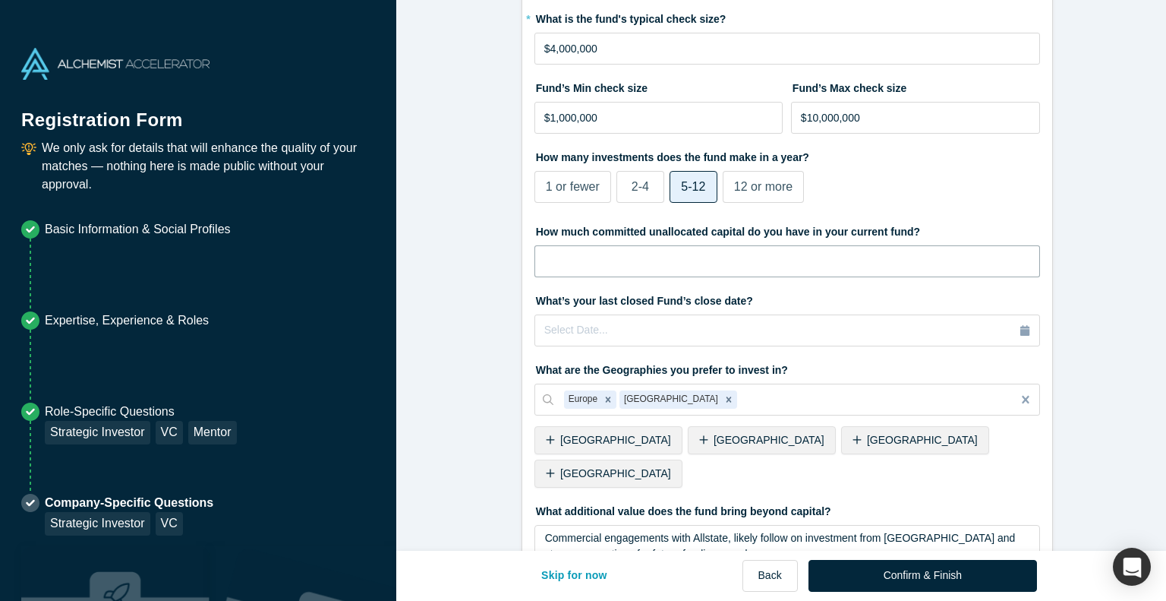
click at [636, 270] on input "tel" at bounding box center [788, 261] width 506 height 32
type input "$50"
click at [488, 329] on form "VC & Strategic Investor 1/1 What type of fund is Allstate Strategic Ventures? P…" at bounding box center [786, 141] width 781 height 1023
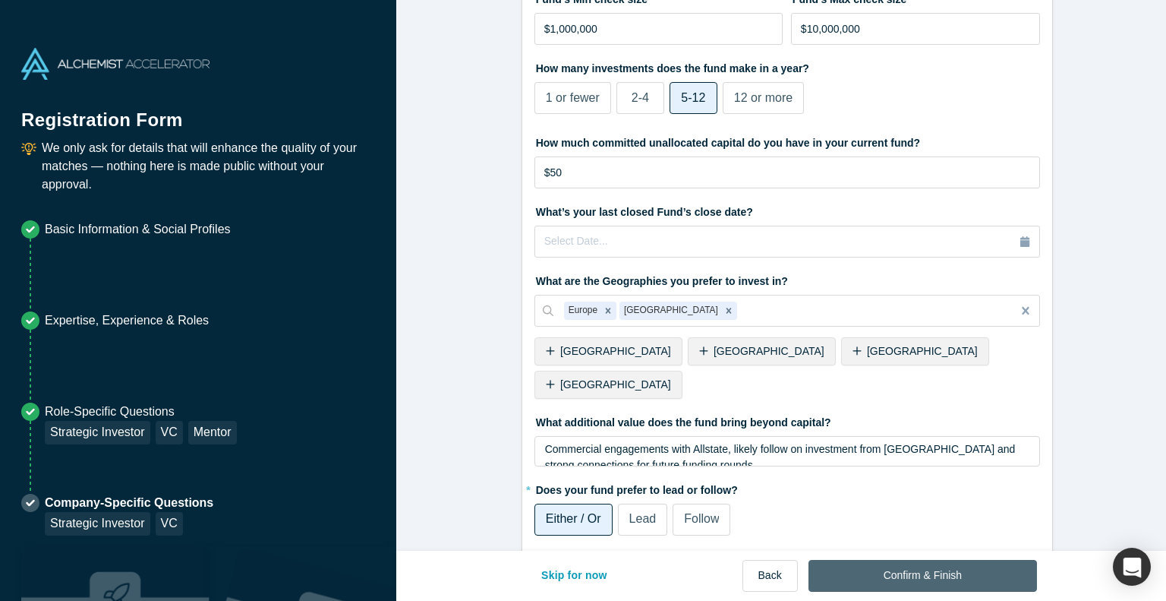
click at [917, 573] on button "Confirm & Finish" at bounding box center [923, 576] width 229 height 32
